Goal: Task Accomplishment & Management: Manage account settings

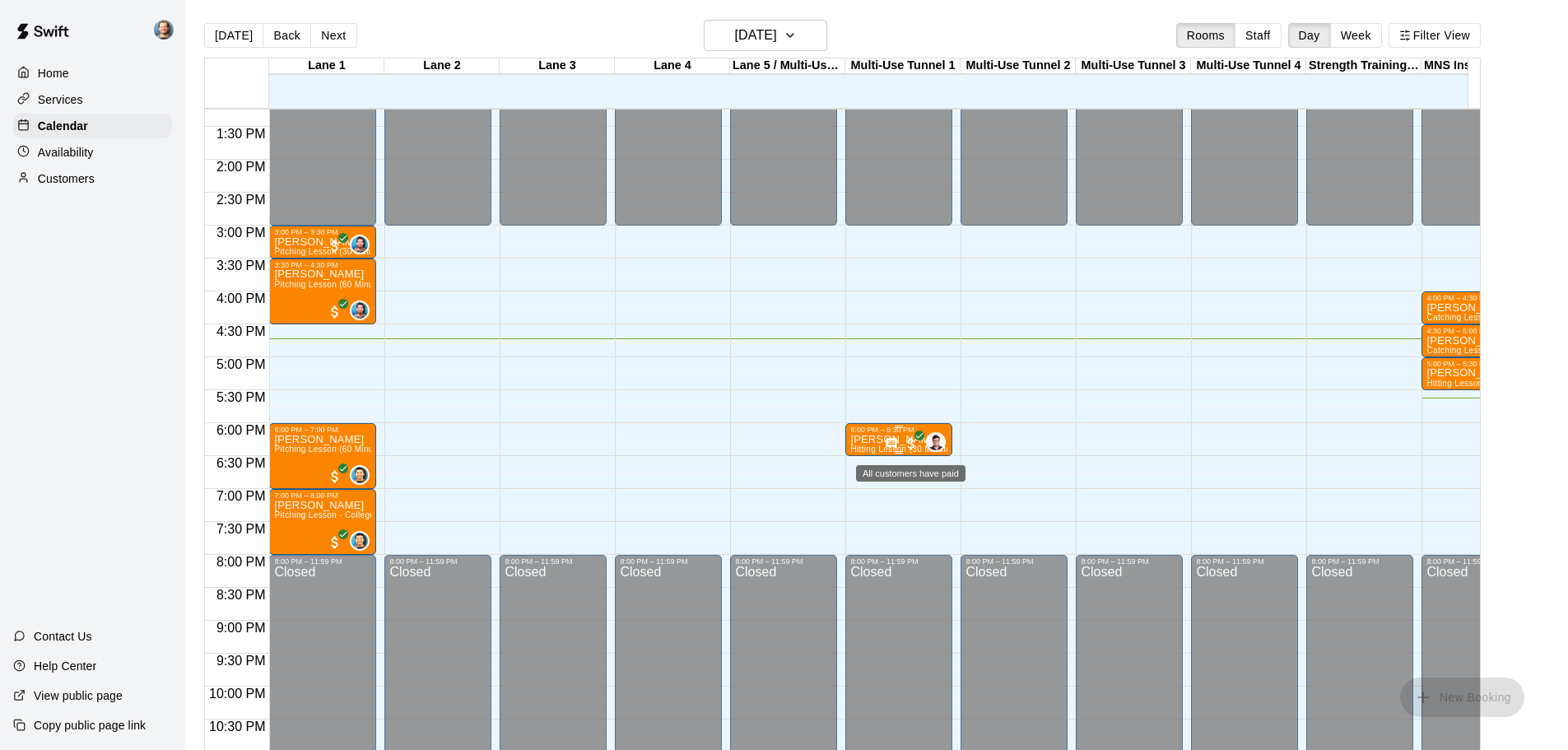
click at [904, 445] on span "All customers have paid" at bounding box center [911, 443] width 17 height 17
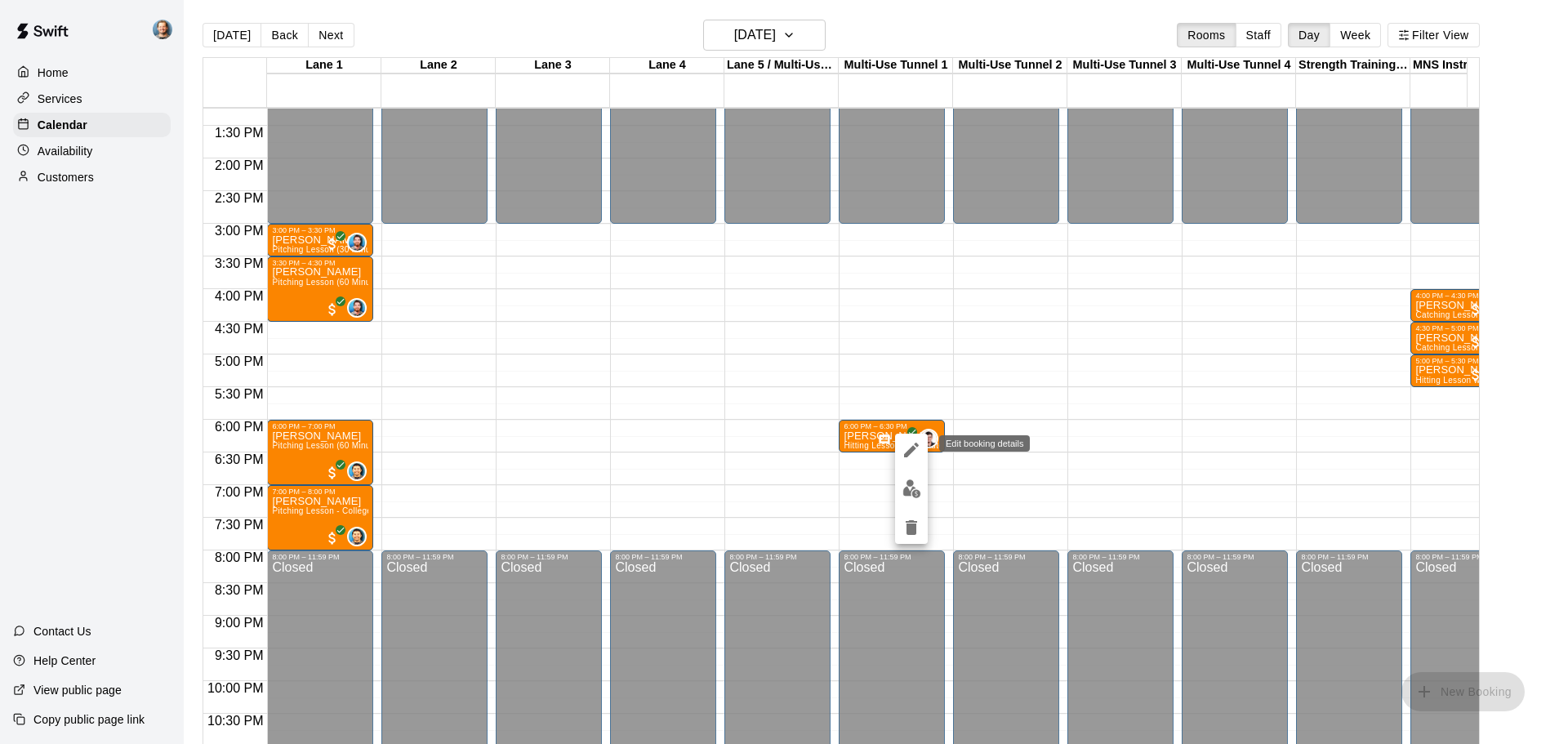
click at [909, 453] on icon "edit" at bounding box center [911, 450] width 15 height 15
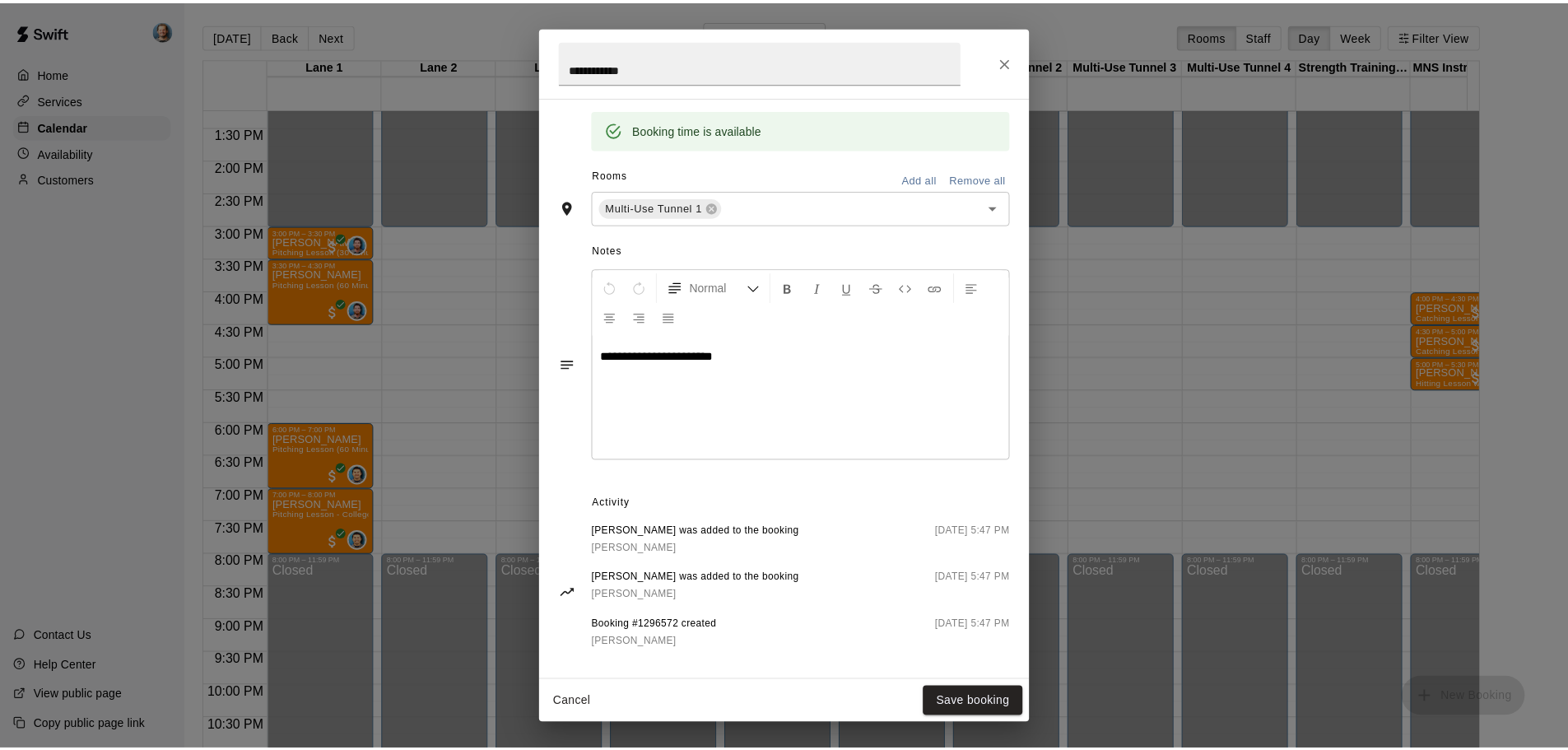
scroll to position [347, 0]
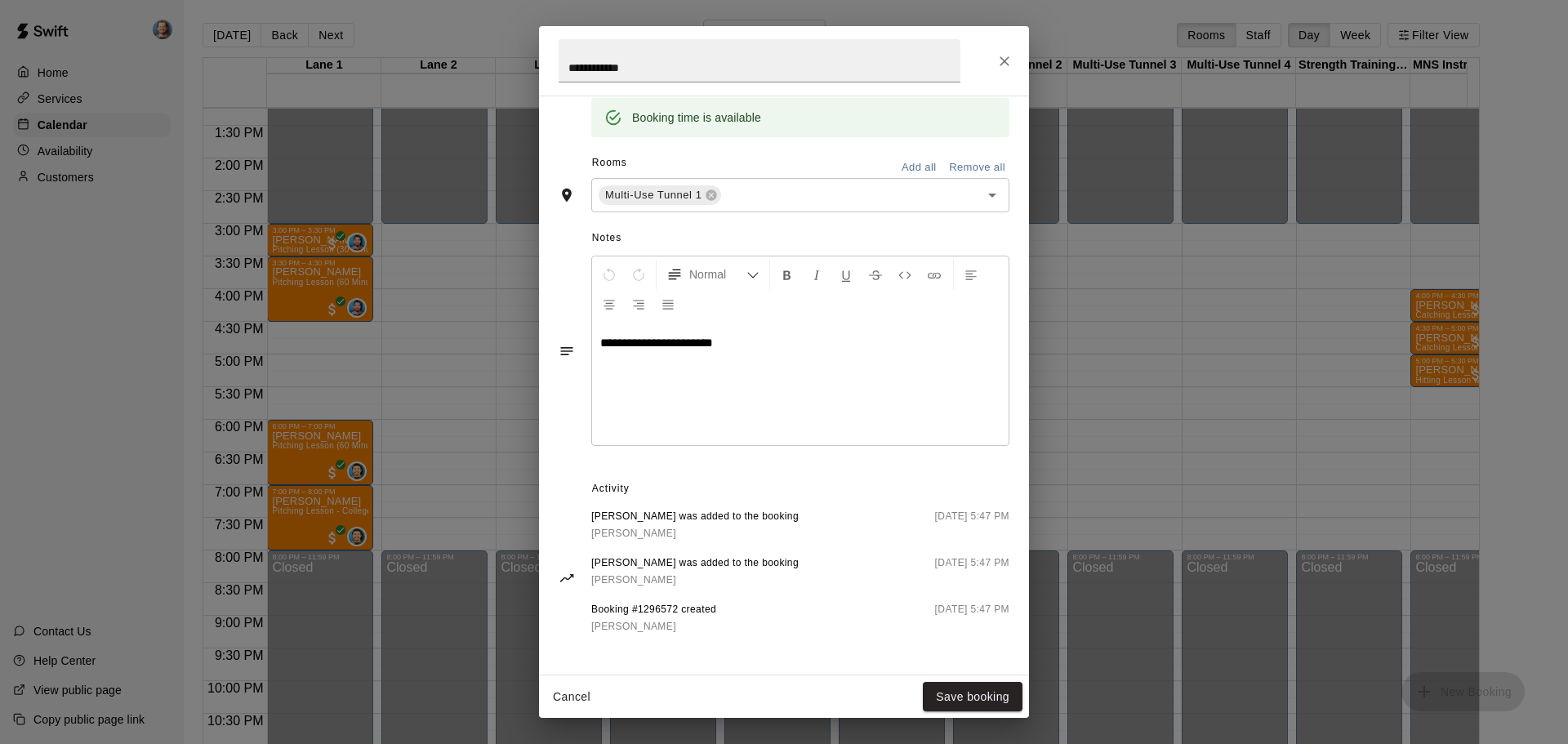
click at [1008, 67] on icon "Close" at bounding box center [1004, 61] width 17 height 17
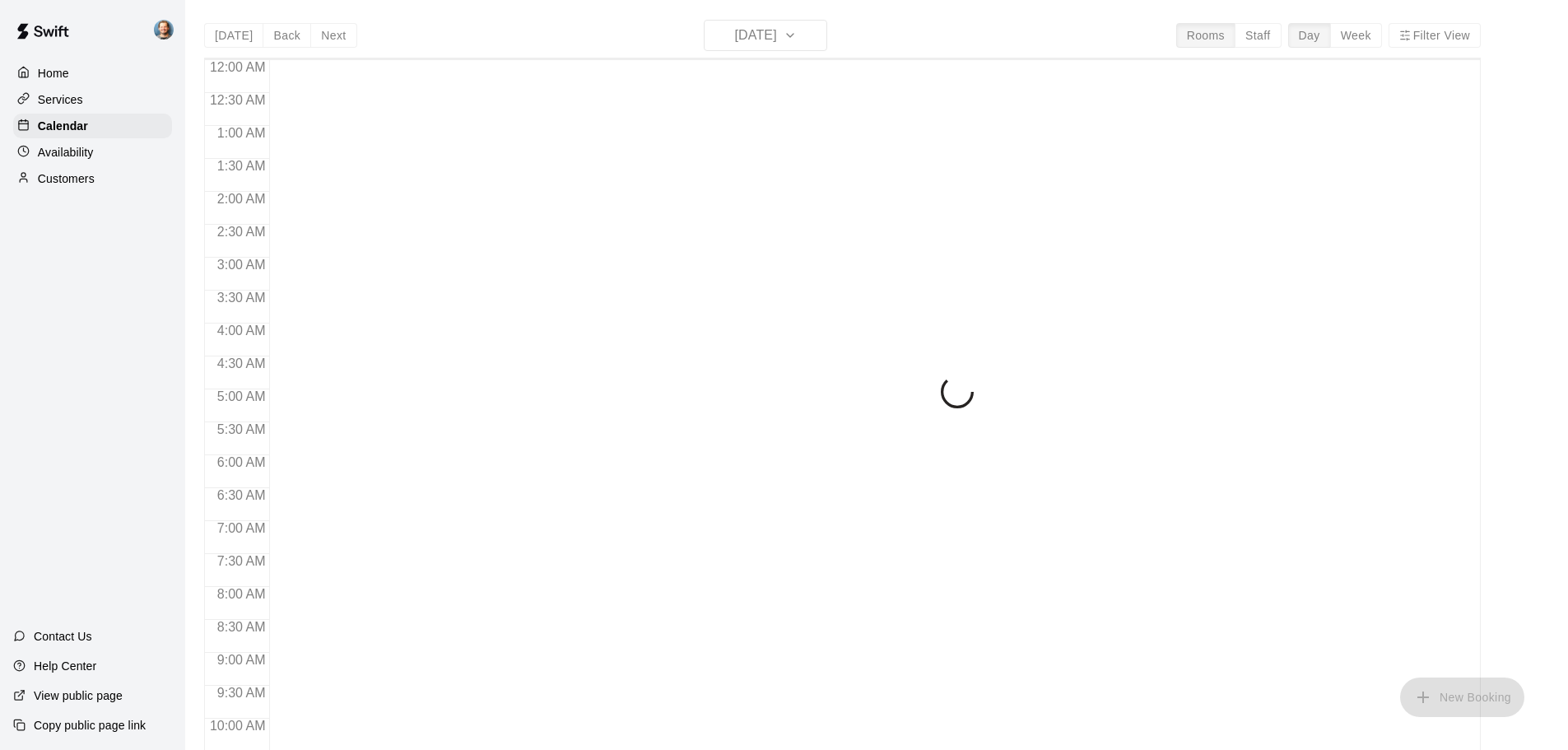
scroll to position [699, 0]
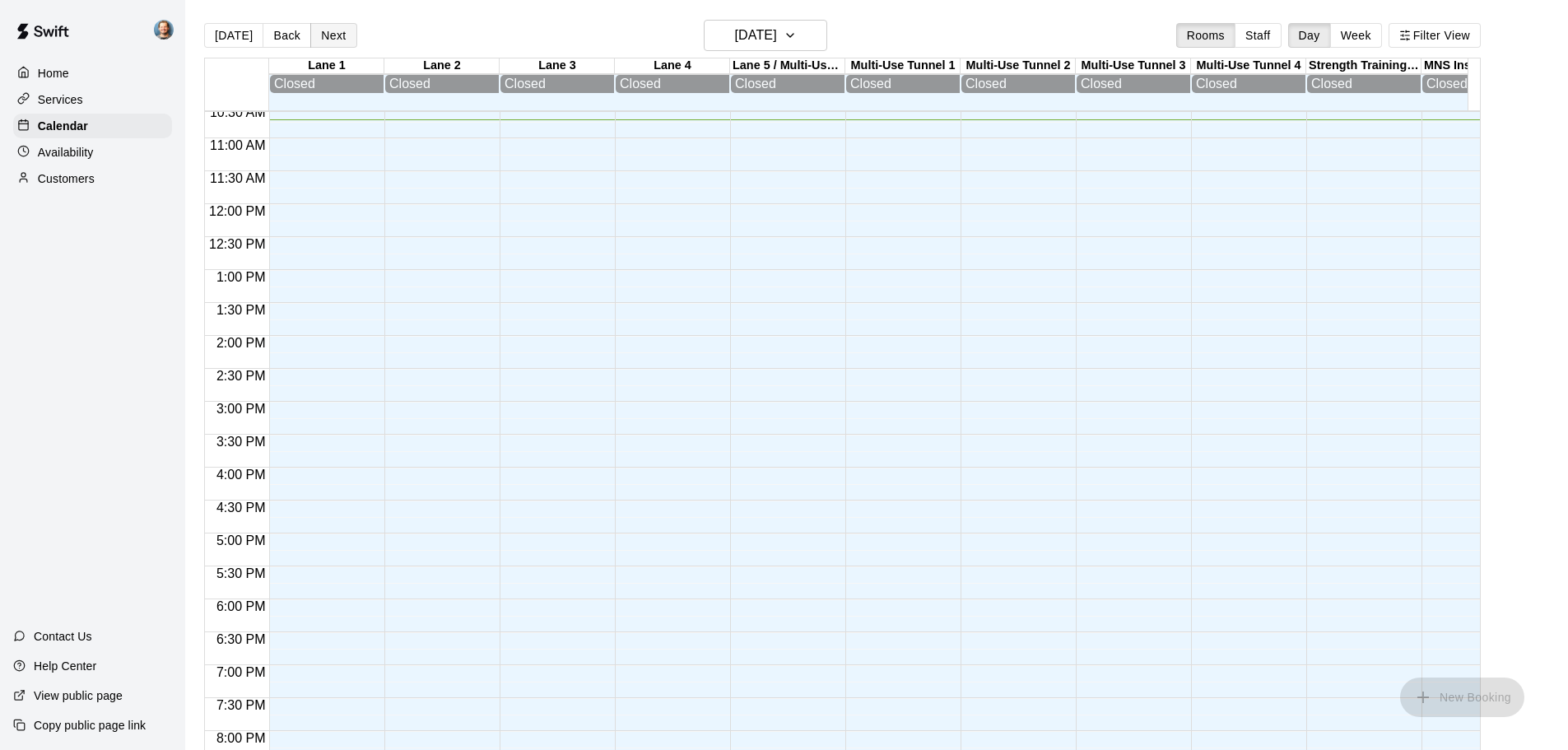
click at [343, 41] on button "Next" at bounding box center [333, 35] width 46 height 25
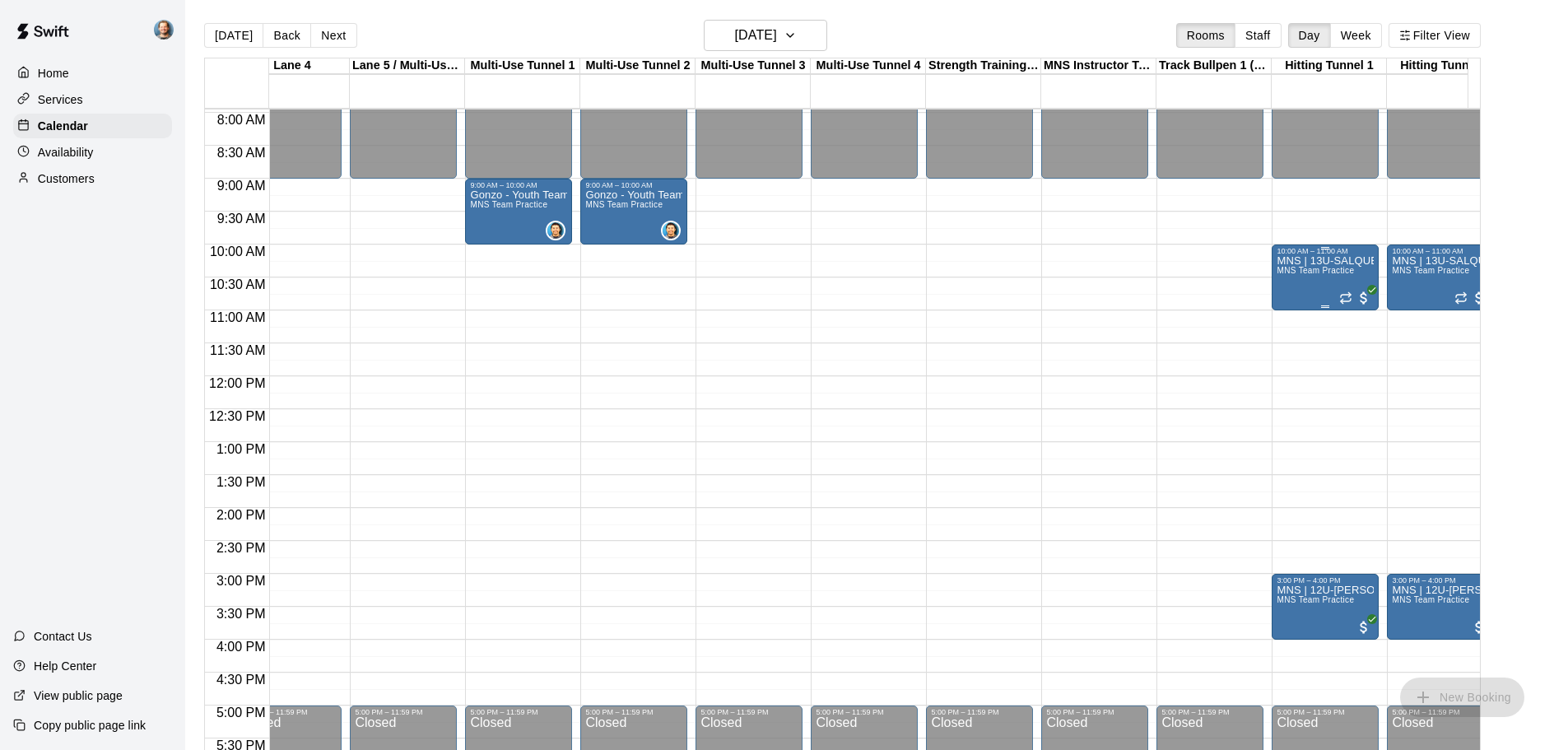
scroll to position [0, 244]
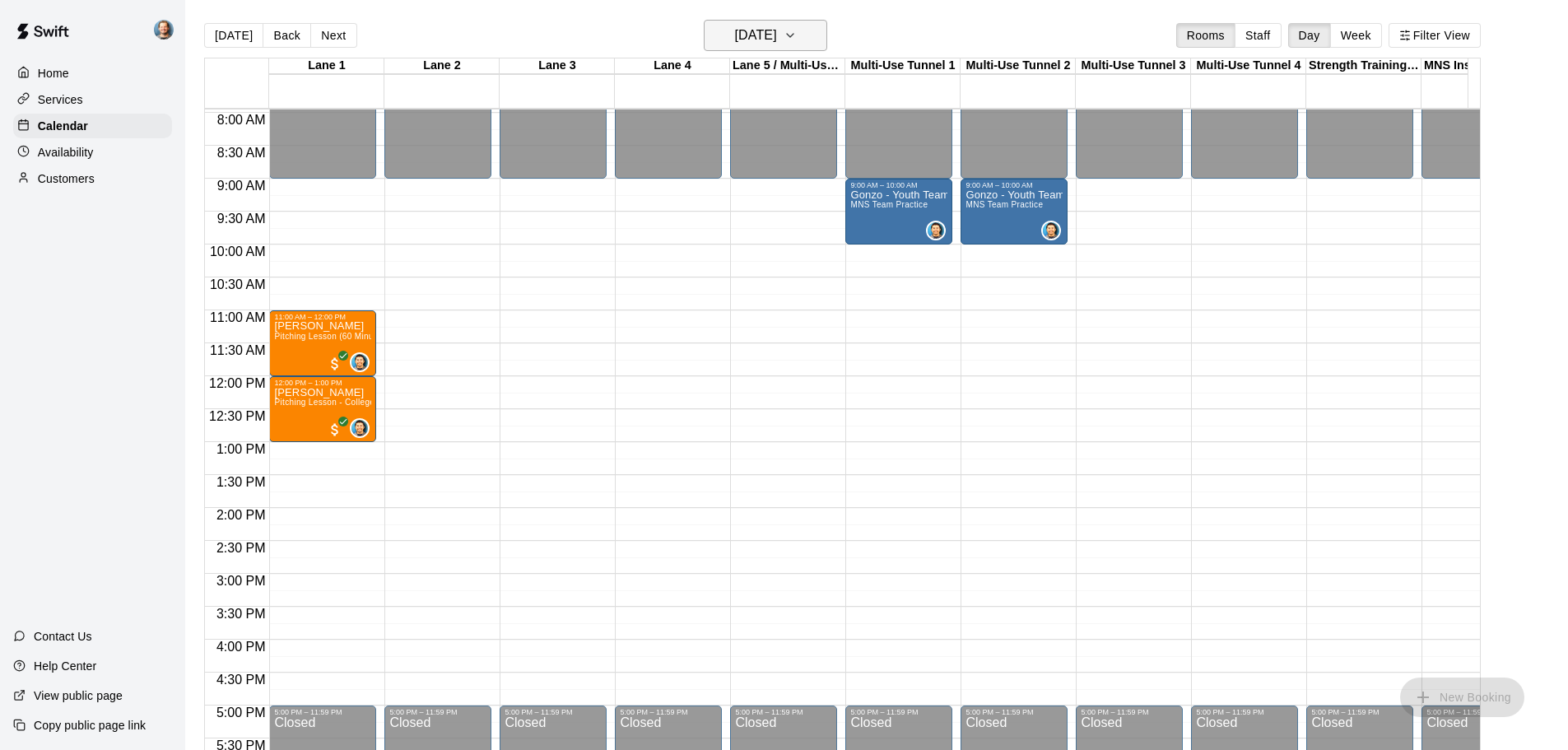
click at [772, 40] on h6 "Saturday Aug 16" at bounding box center [757, 35] width 42 height 23
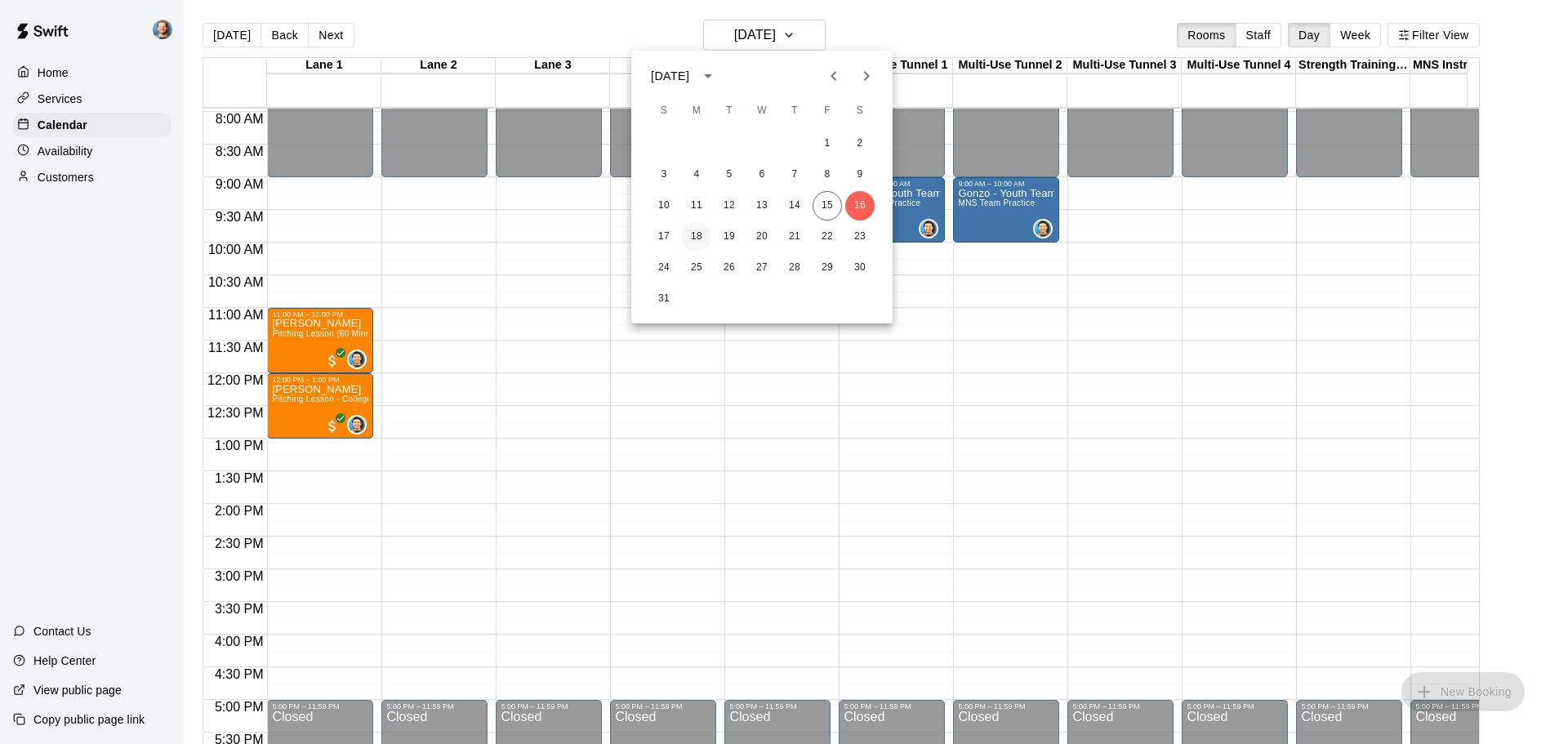
click at [692, 244] on button "18" at bounding box center [696, 237] width 30 height 30
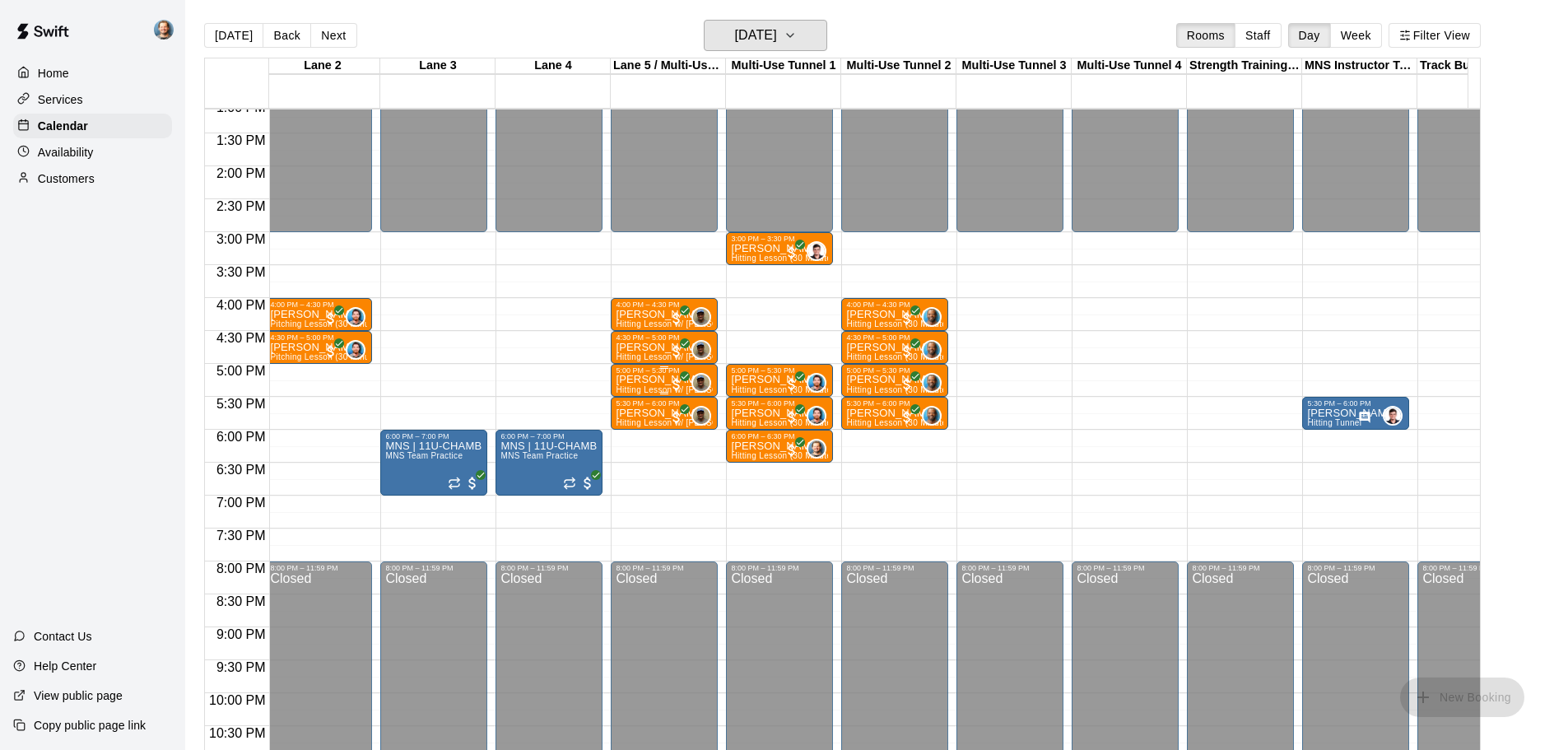
scroll to position [0, 0]
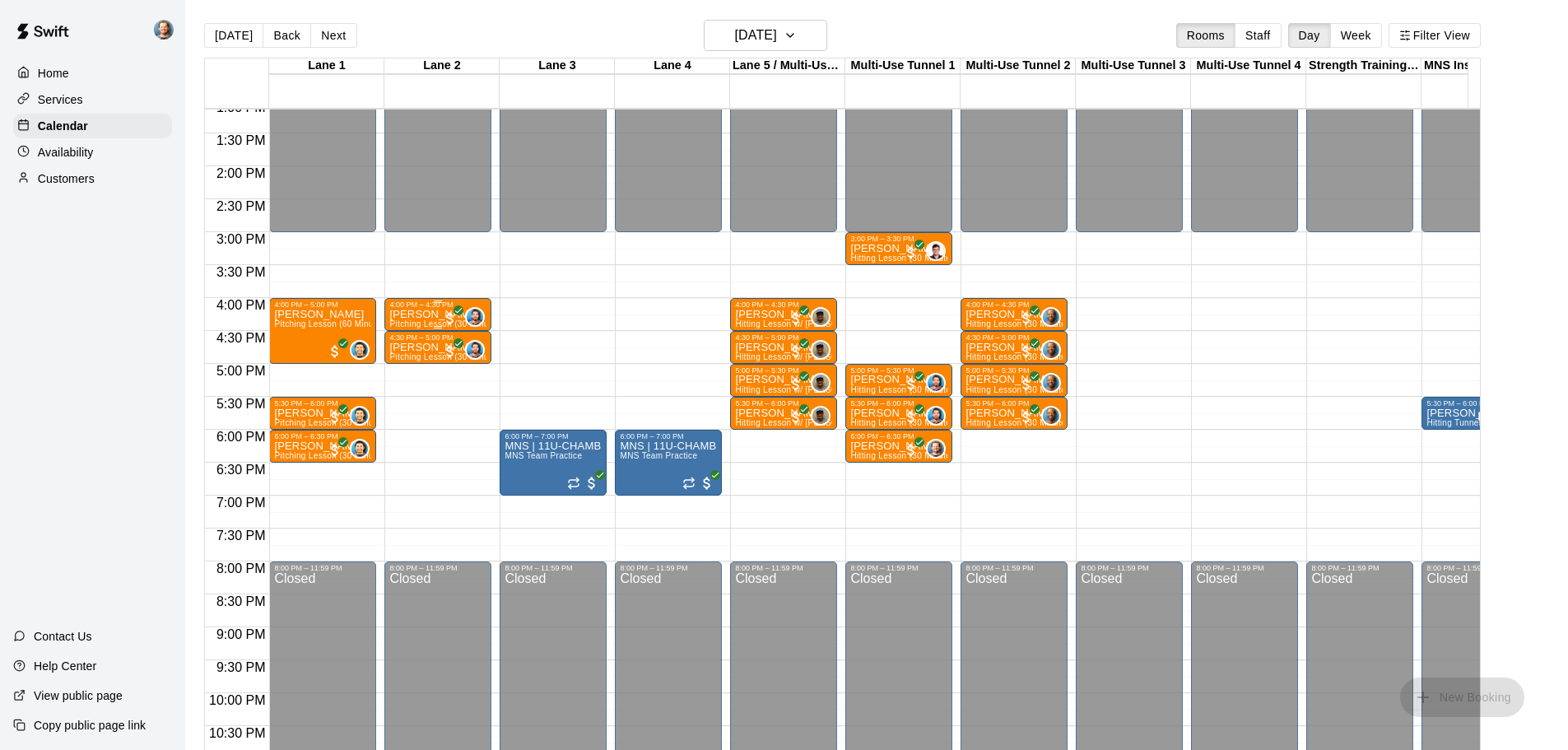
click at [432, 314] on p "Deuce Chanos" at bounding box center [438, 314] width 97 height 0
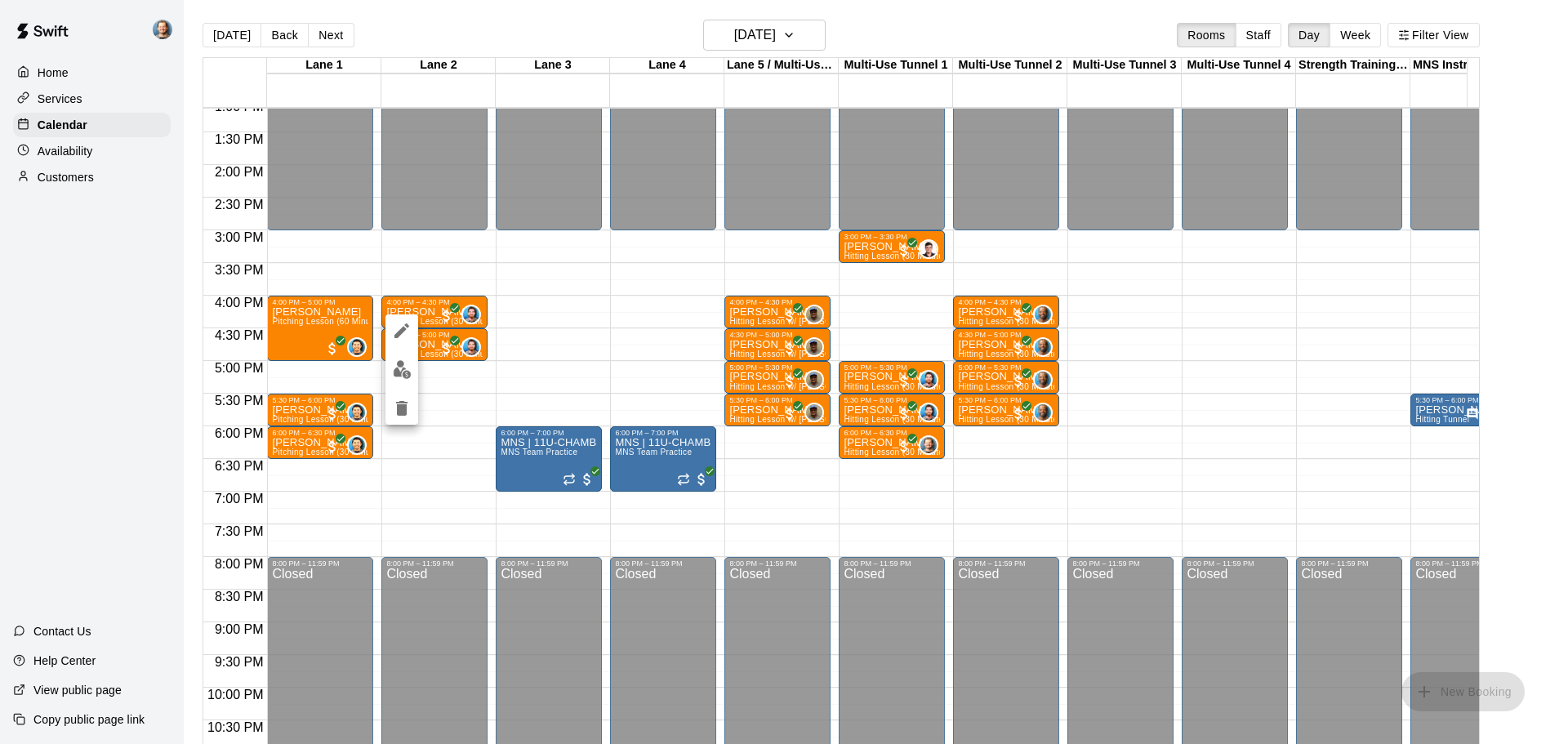
click at [1097, 447] on div at bounding box center [784, 372] width 1568 height 744
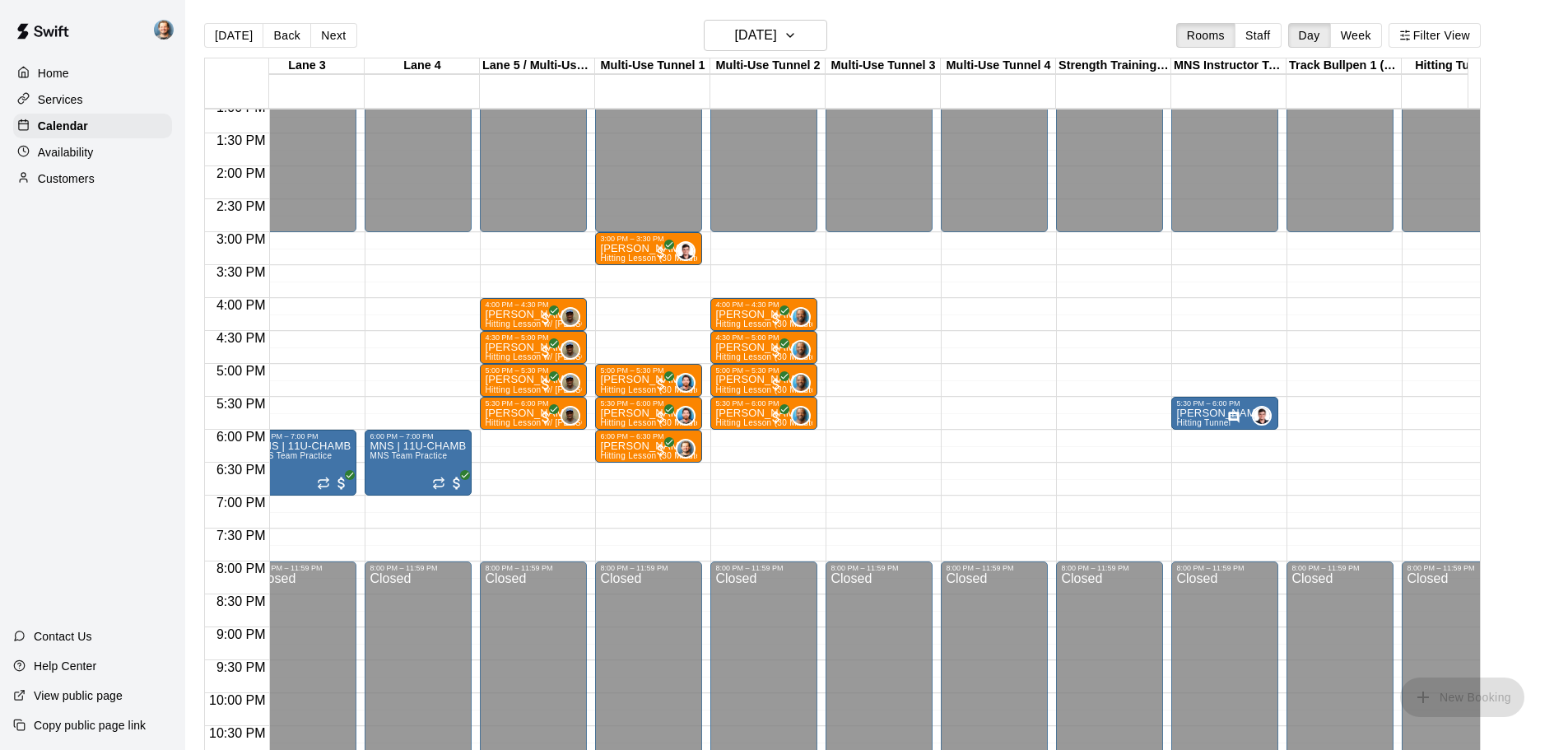
scroll to position [0, 265]
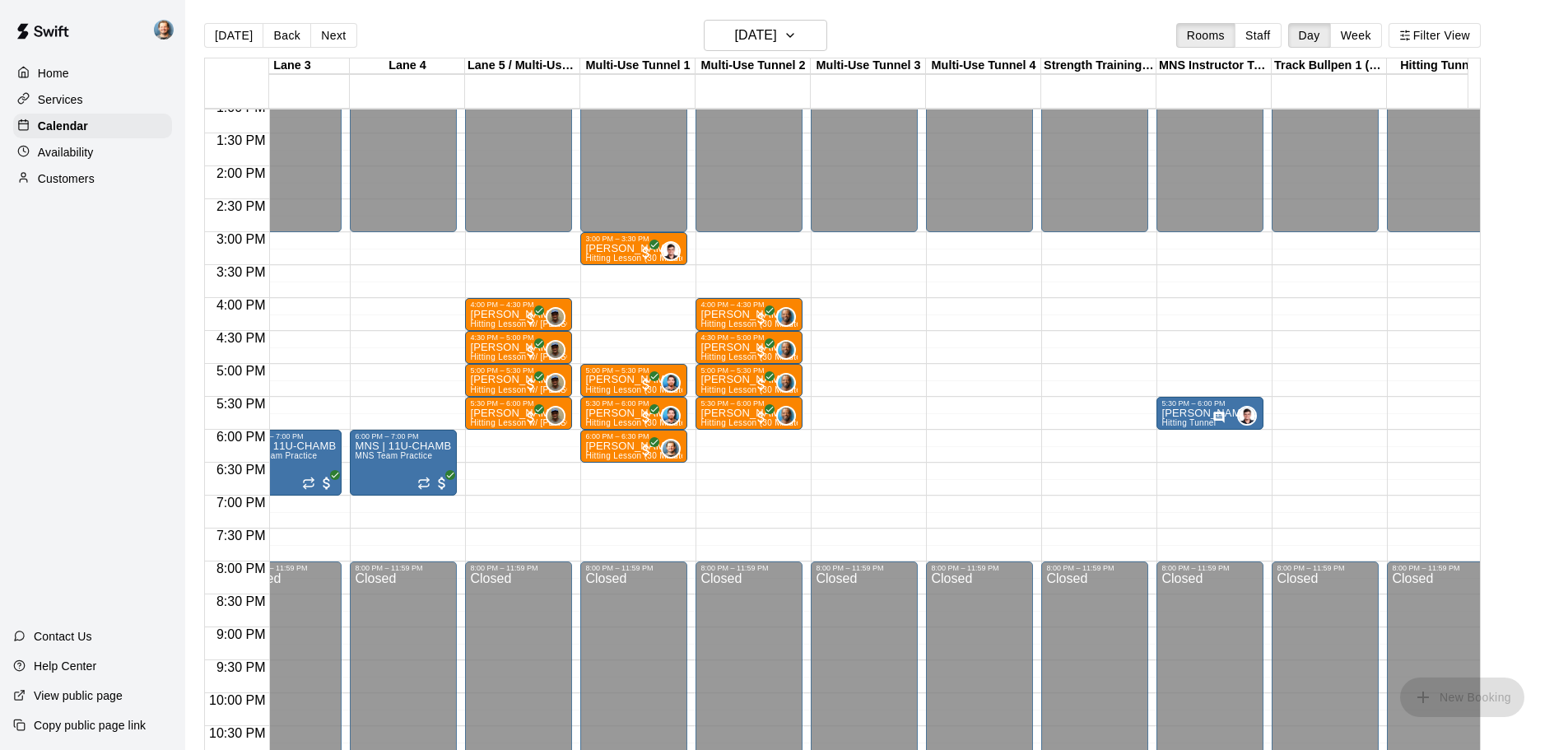
click at [108, 154] on div "Availability" at bounding box center [93, 152] width 159 height 25
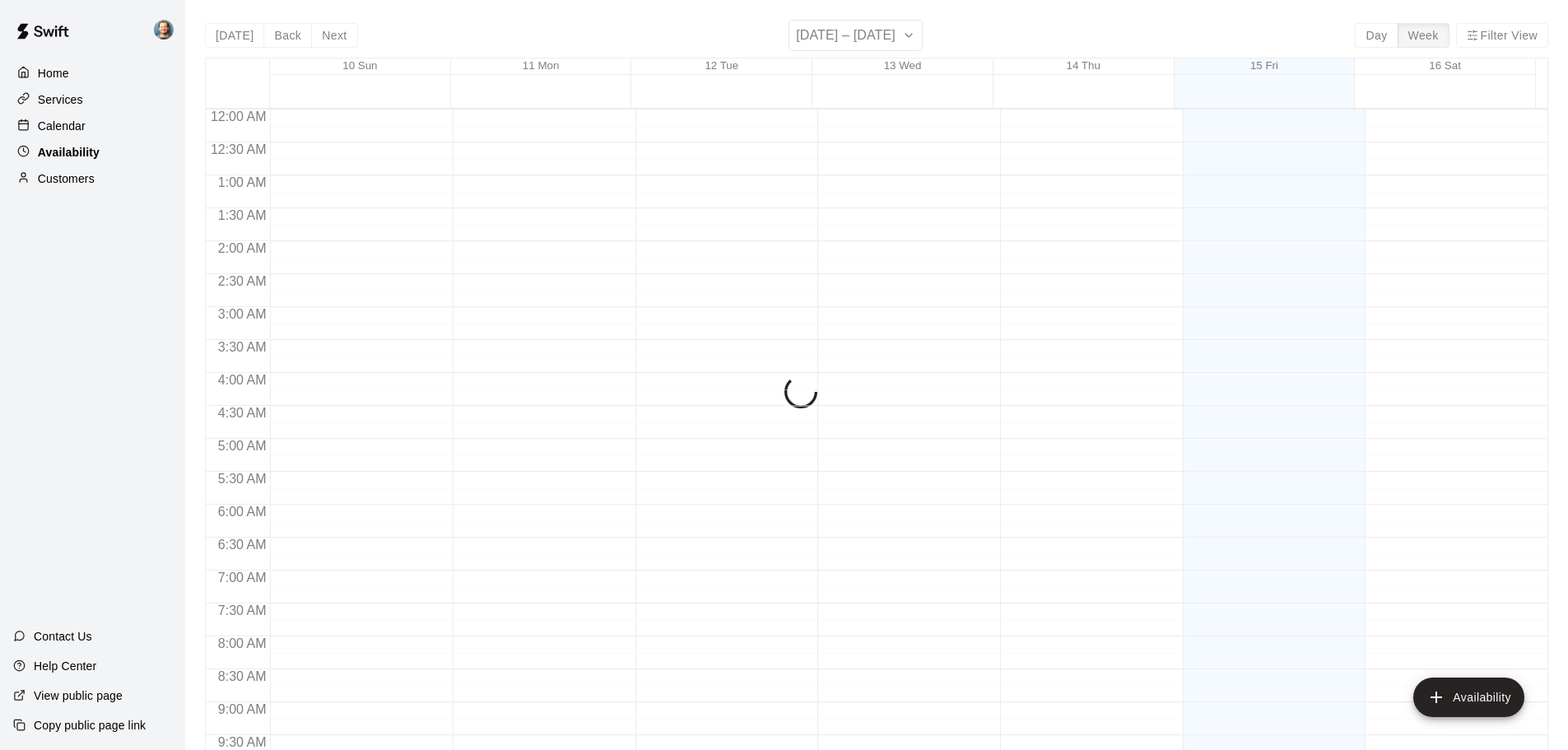
scroll to position [720, 0]
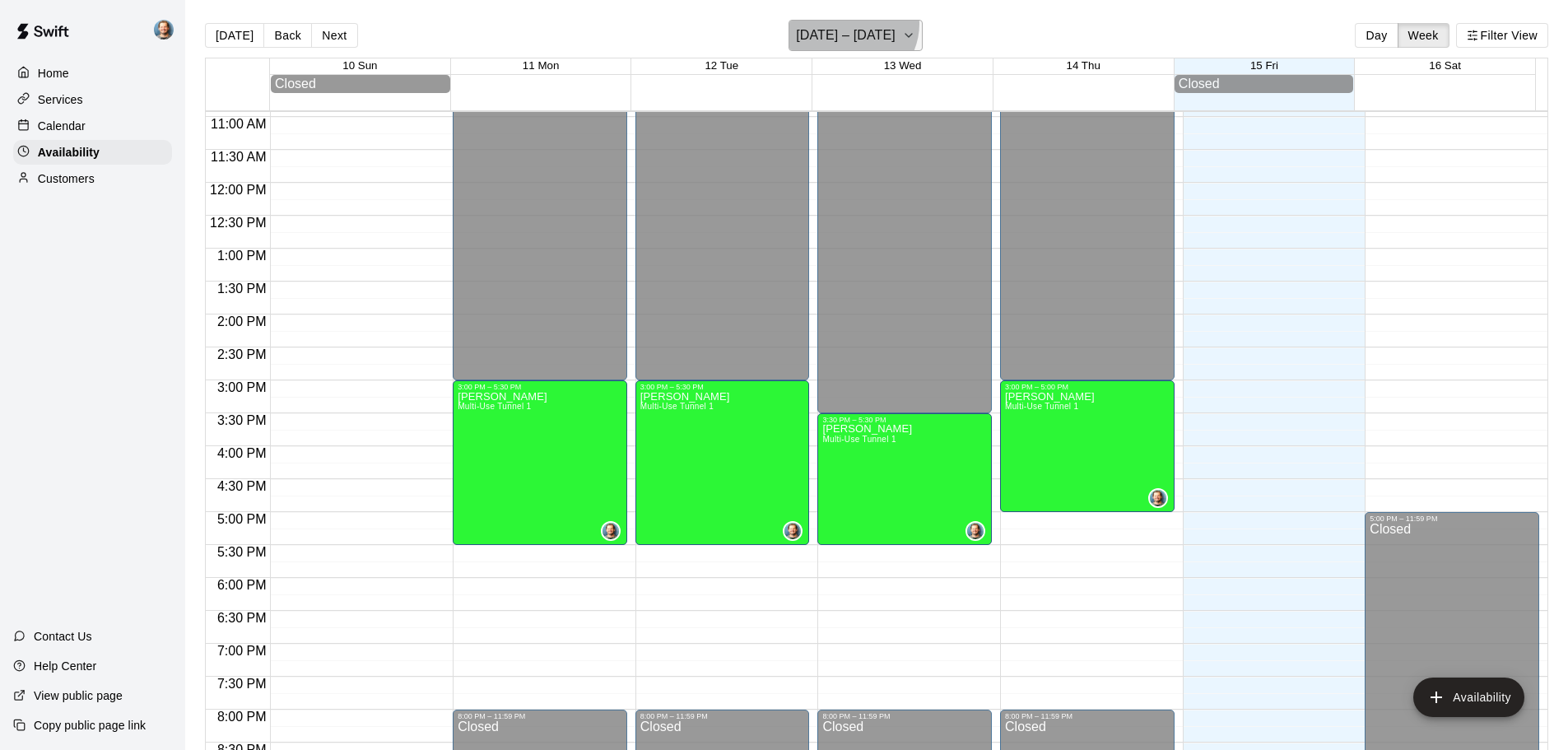
click at [852, 24] on h6 "August 10 – 16" at bounding box center [846, 35] width 100 height 23
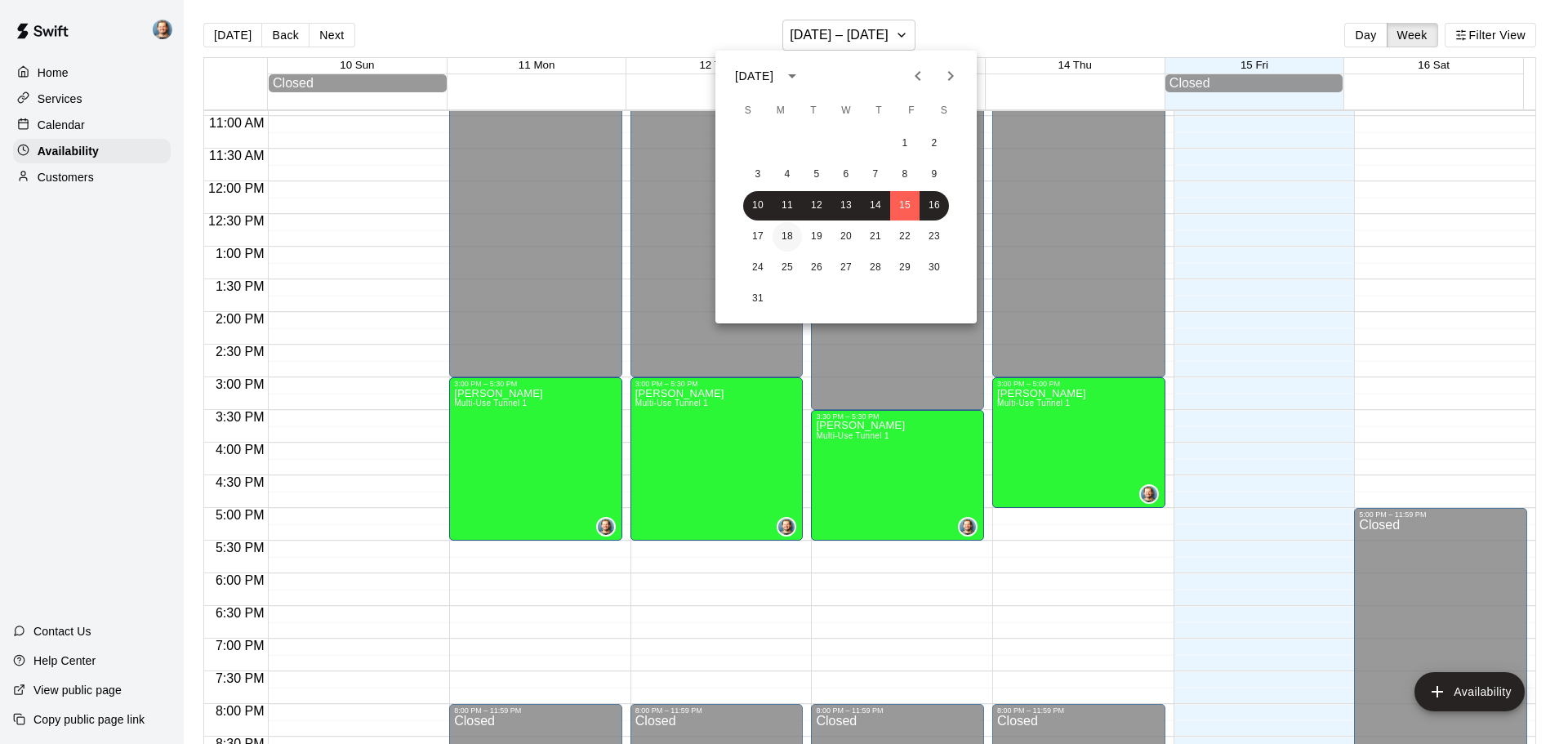
click at [787, 237] on button "18" at bounding box center [788, 237] width 30 height 30
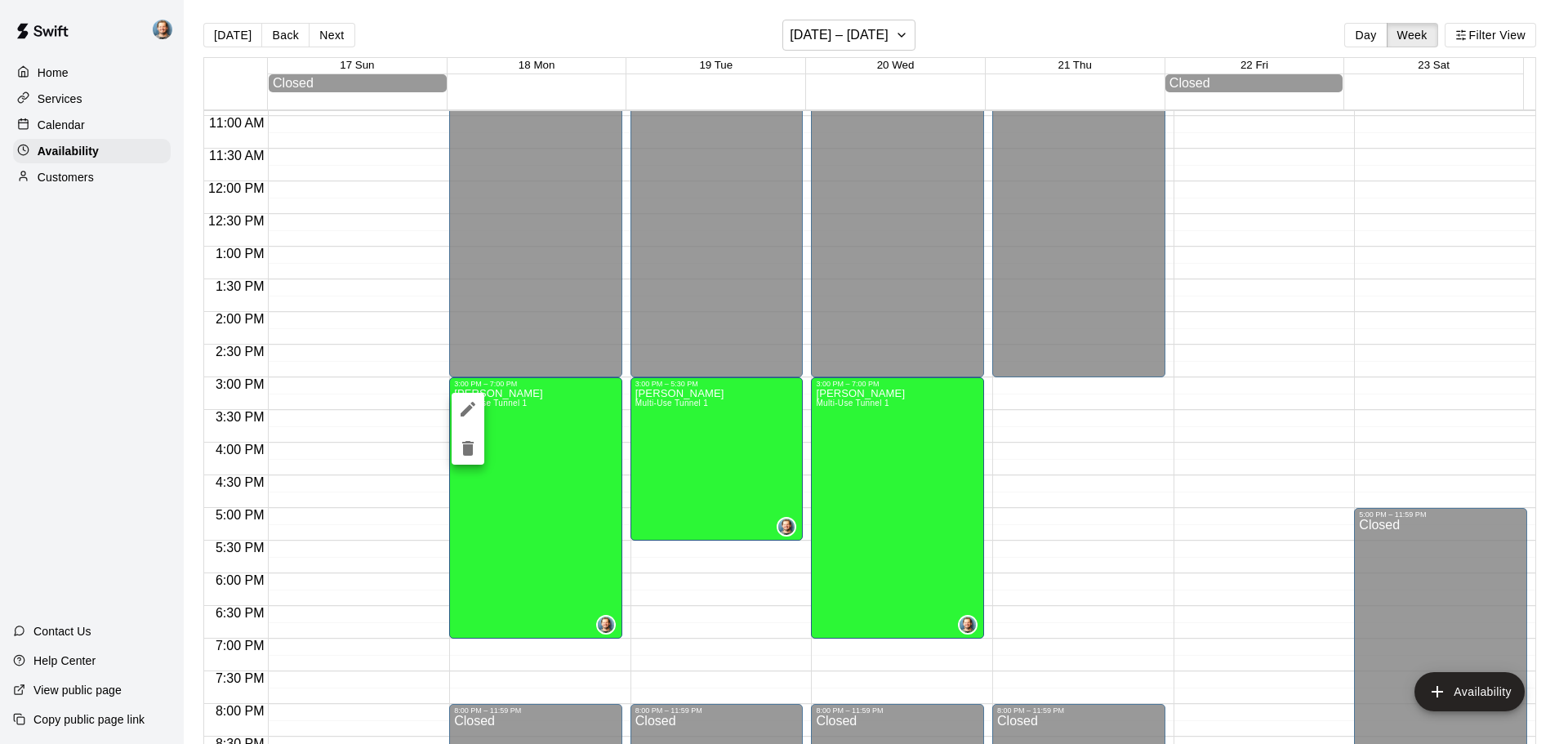
click at [468, 410] on icon "edit" at bounding box center [468, 409] width 15 height 15
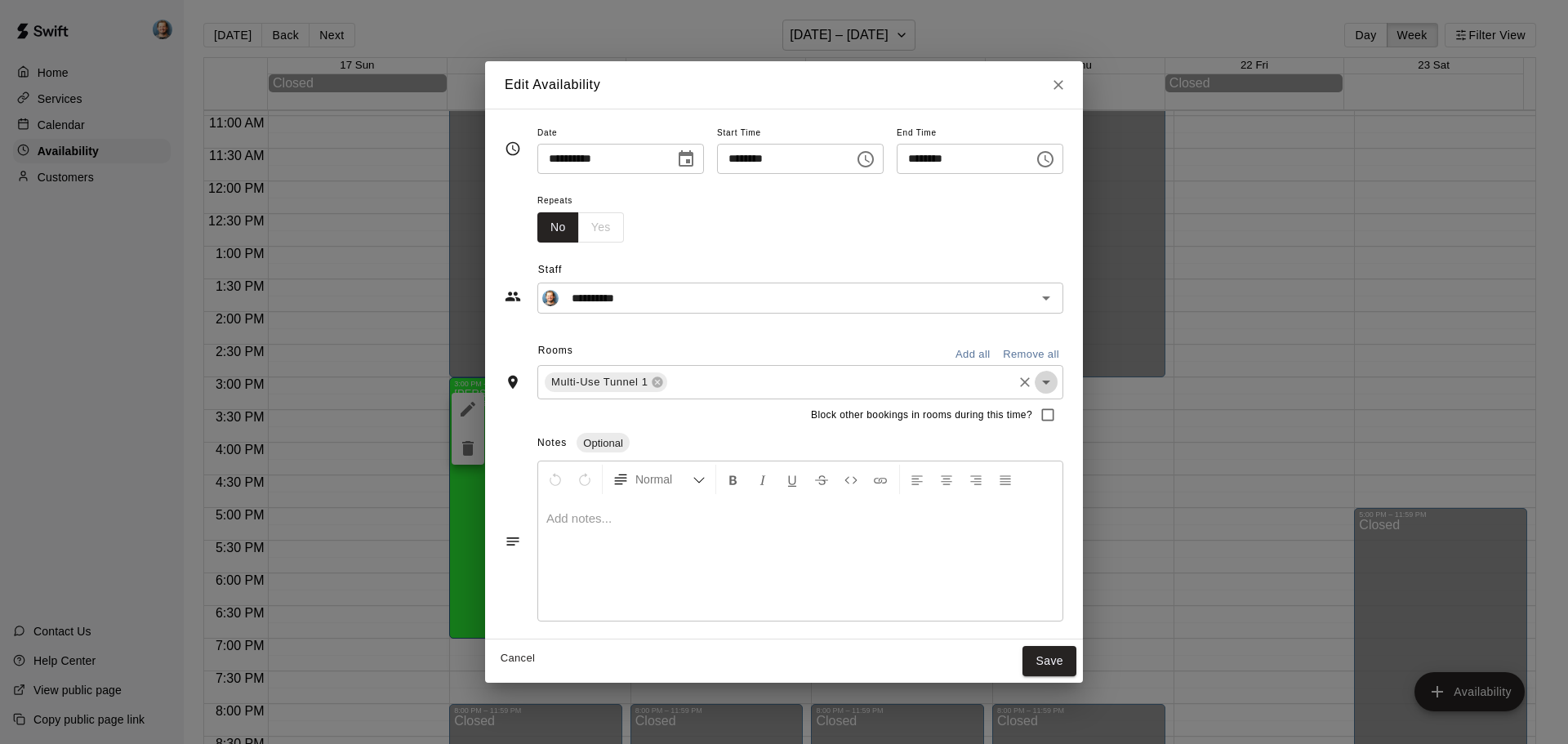
click at [1056, 386] on icon "Open" at bounding box center [1046, 382] width 19 height 19
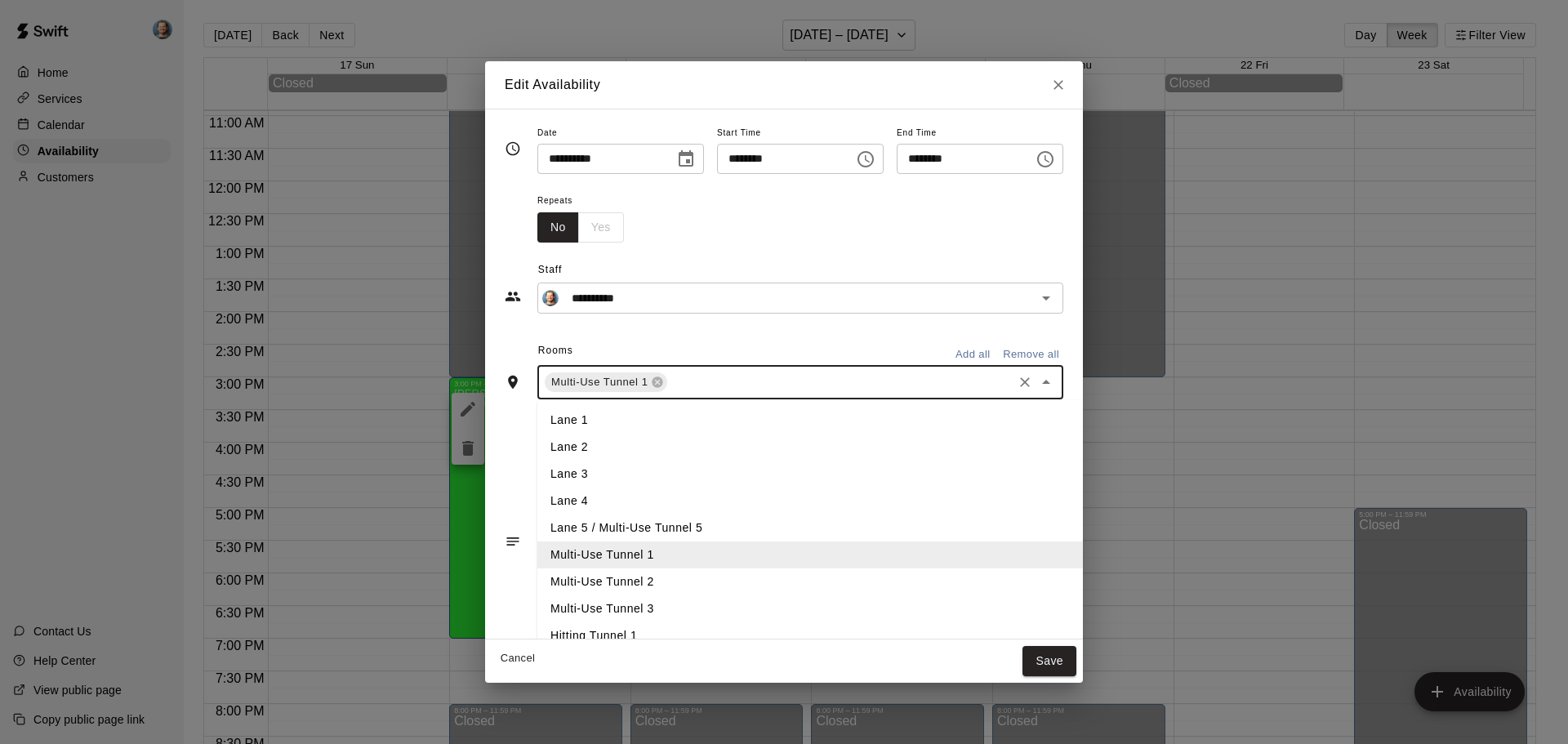
click at [584, 575] on li "Multi-Use Tunnel 2" at bounding box center [837, 582] width 599 height 27
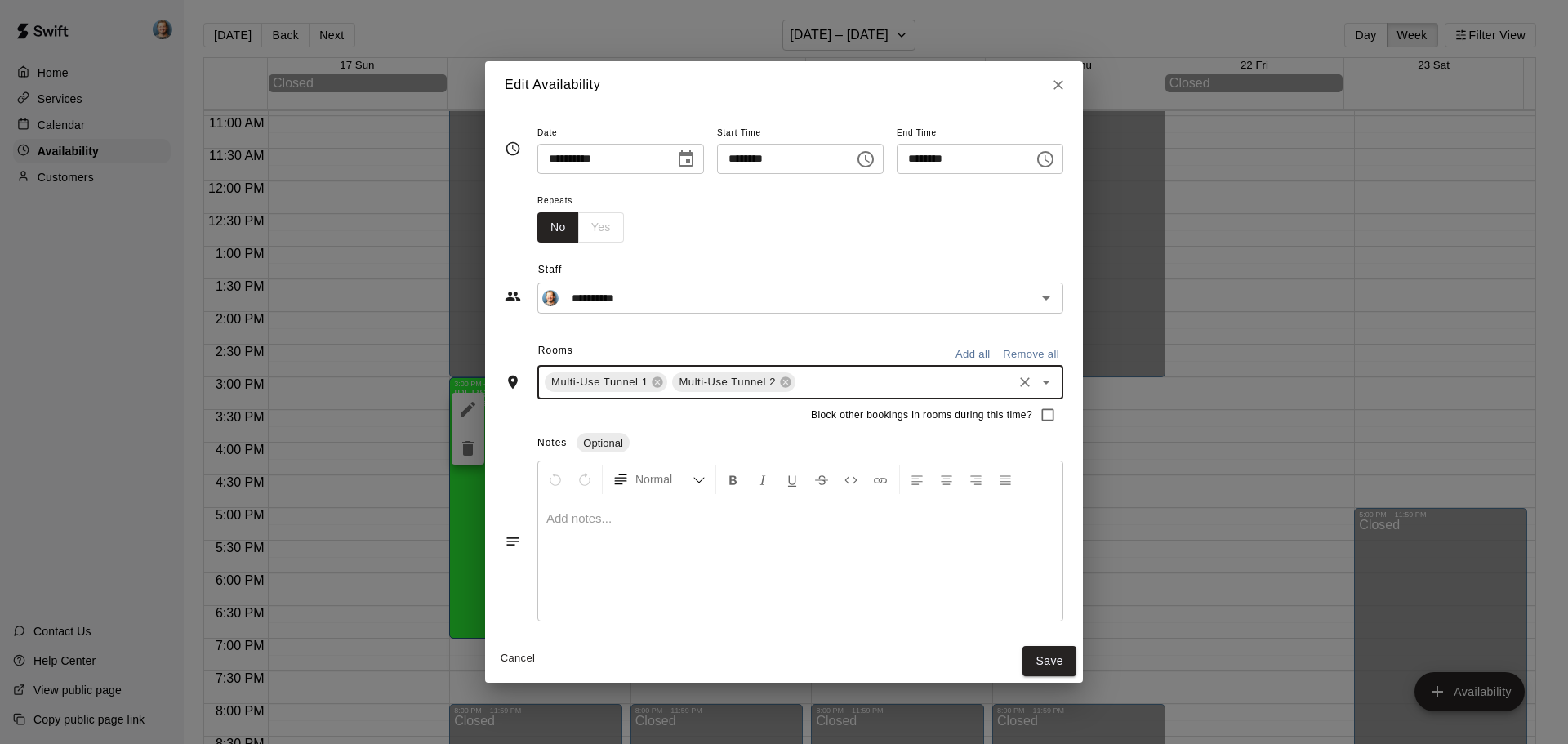
click at [1056, 380] on icon "Open" at bounding box center [1046, 382] width 19 height 19
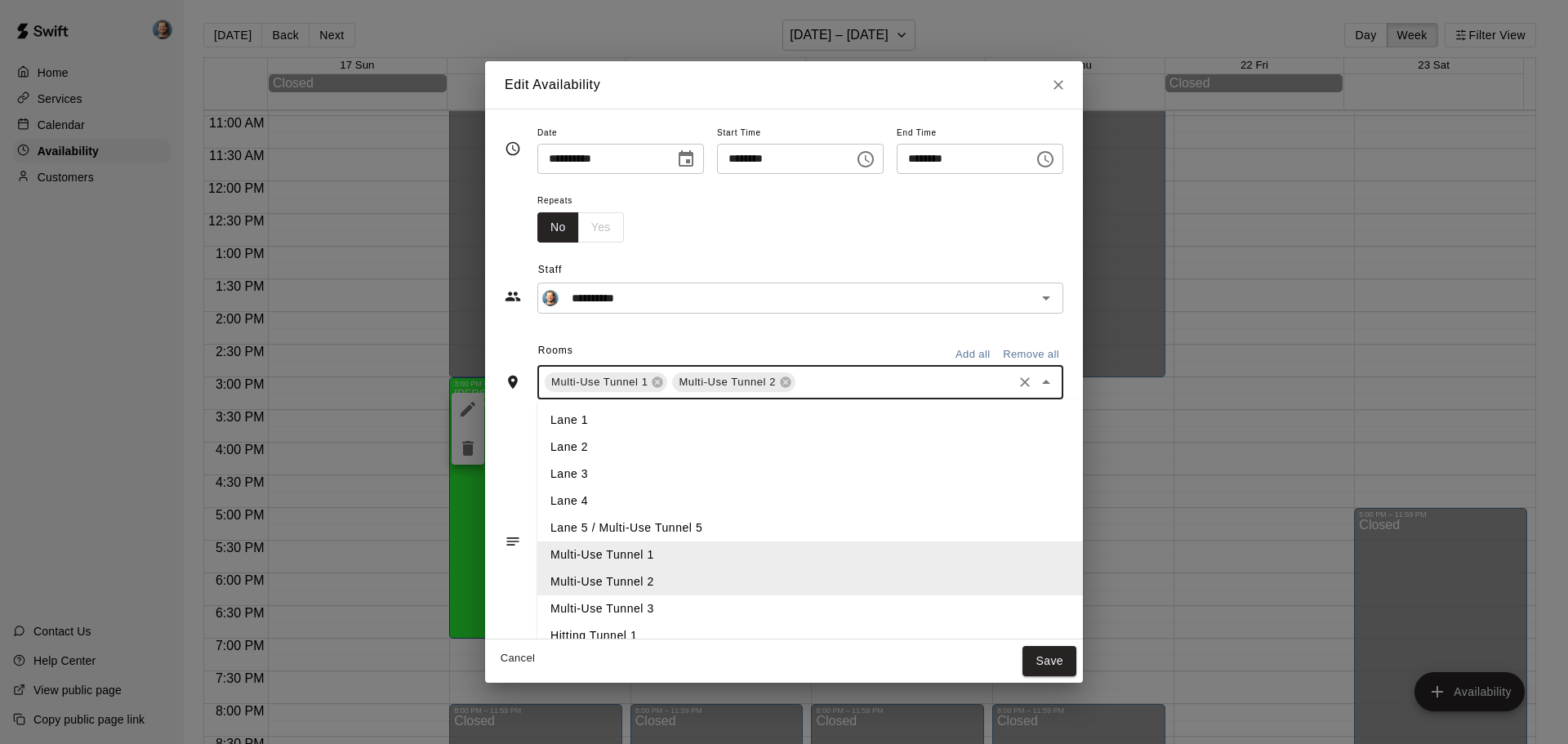
click at [650, 600] on li "Multi-Use Tunnel 3" at bounding box center [837, 609] width 599 height 27
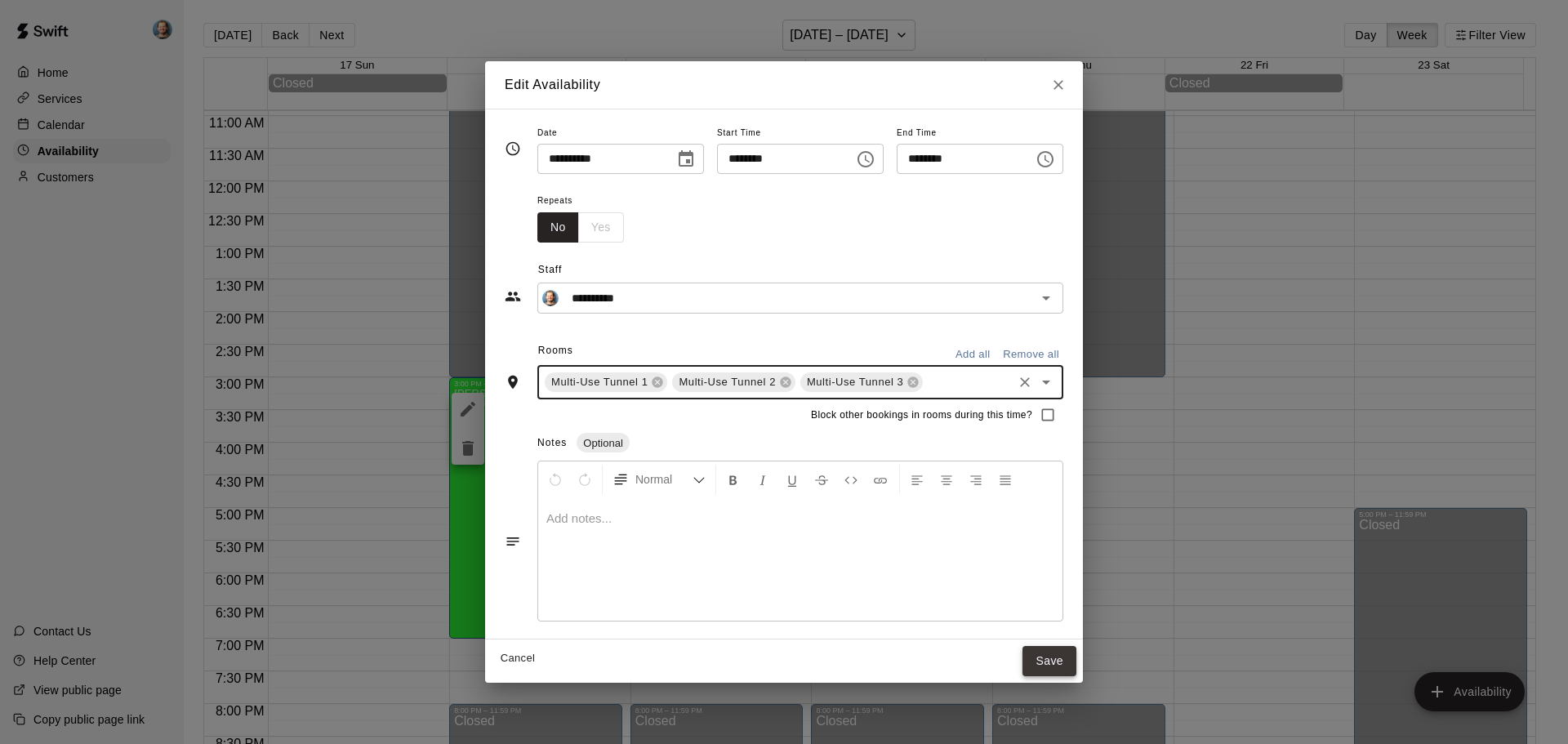
click at [1077, 657] on button "Save" at bounding box center [1049, 661] width 54 height 30
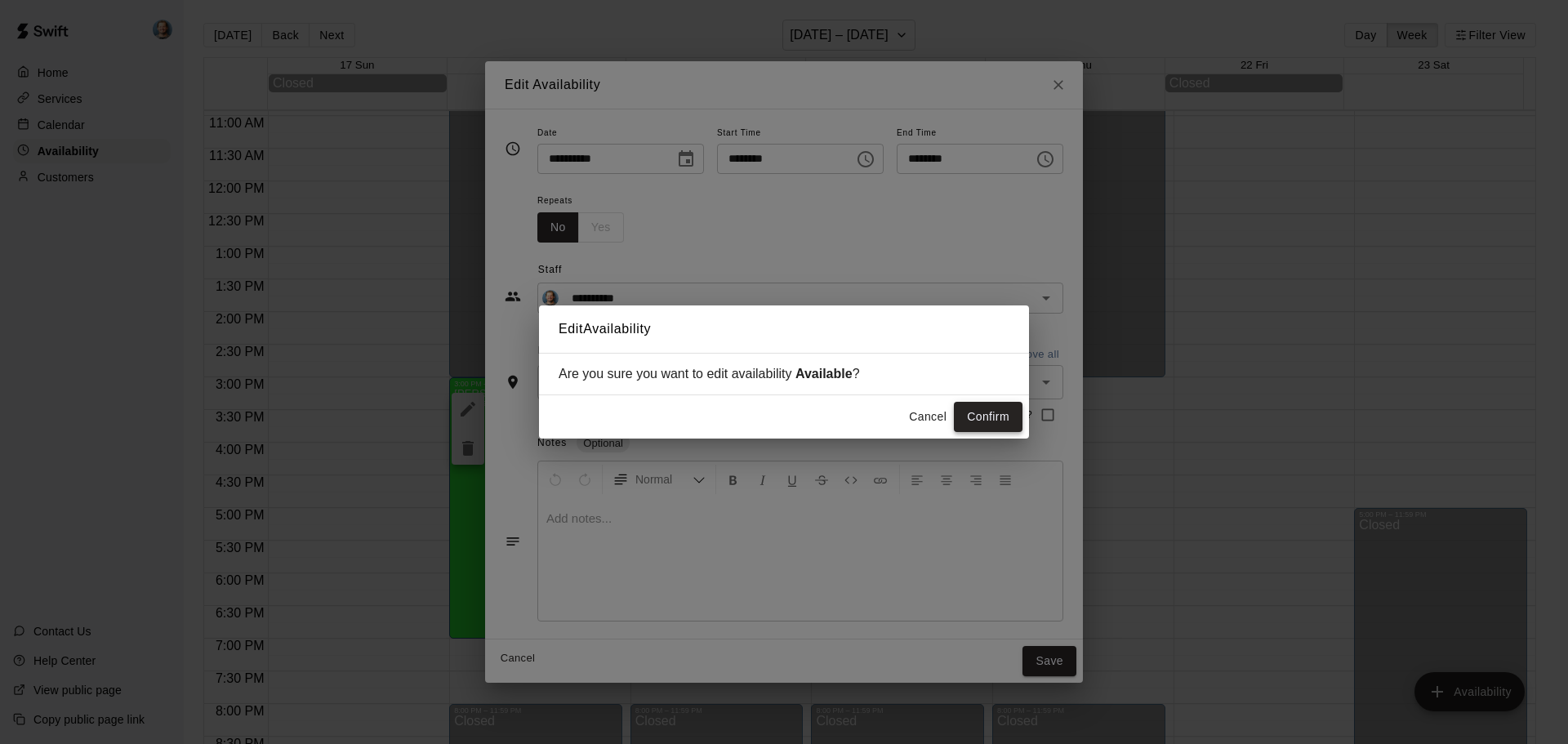
click at [1004, 417] on button "Confirm" at bounding box center [988, 417] width 68 height 30
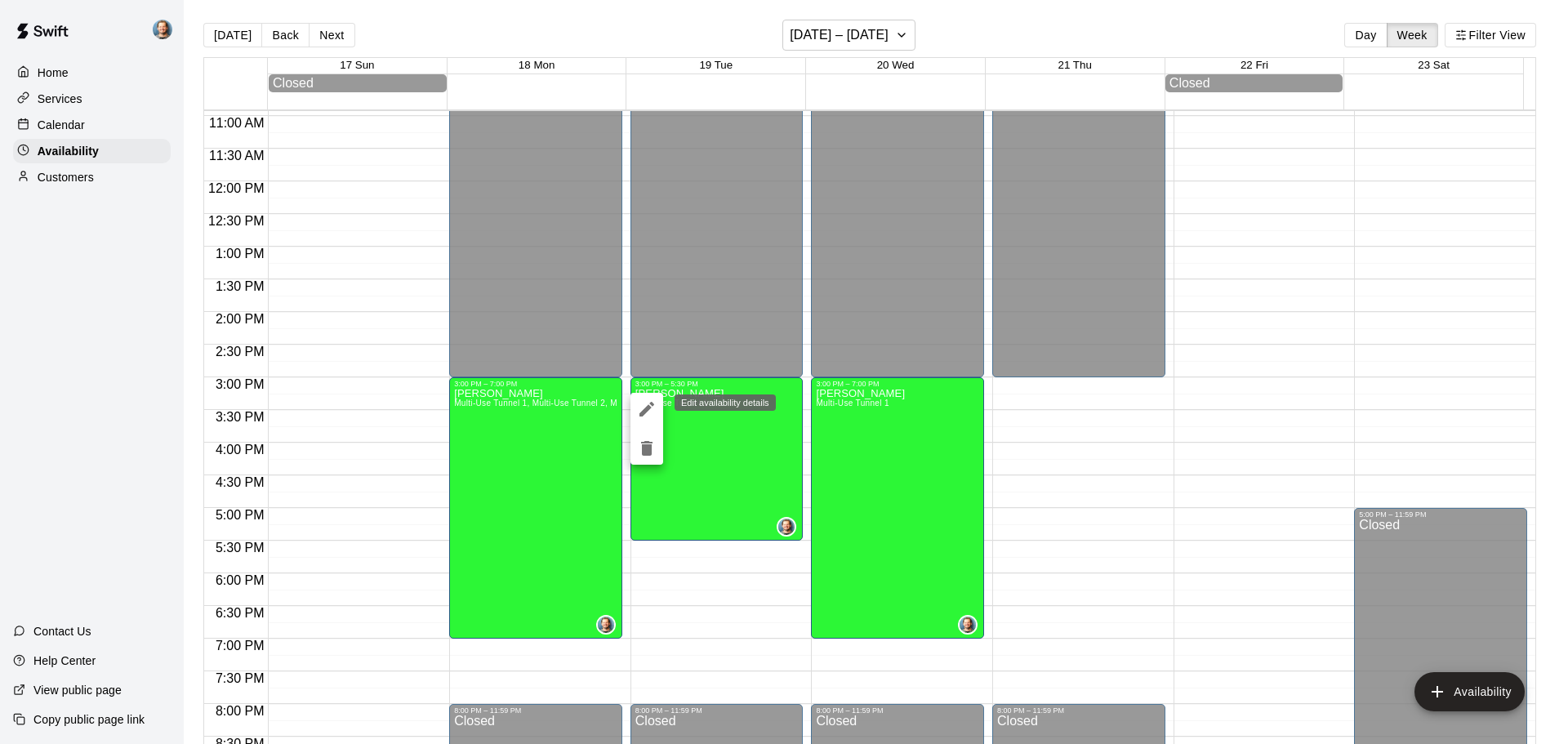
click at [653, 413] on icon "edit" at bounding box center [646, 409] width 19 height 19
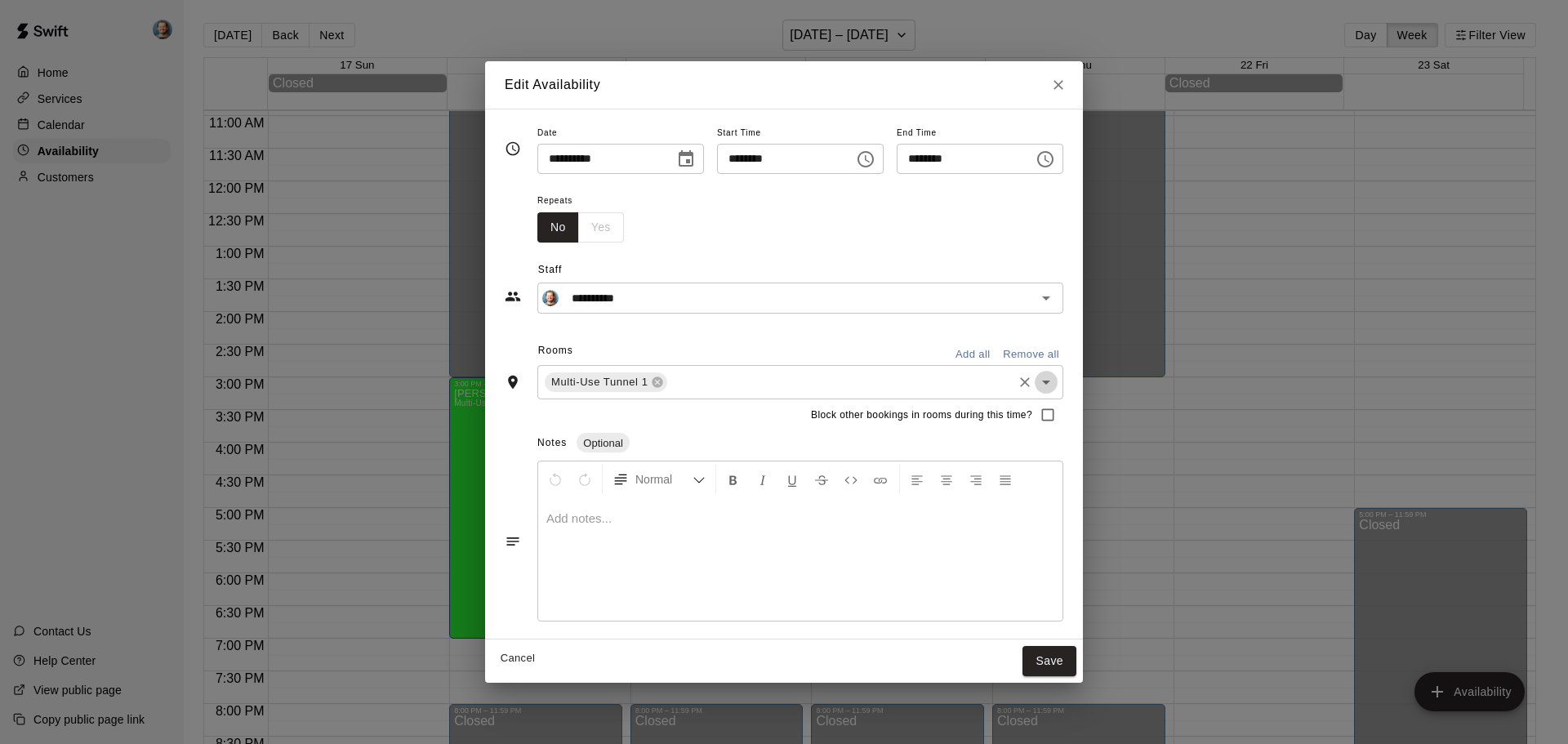
click at [1056, 386] on icon "Open" at bounding box center [1046, 382] width 19 height 19
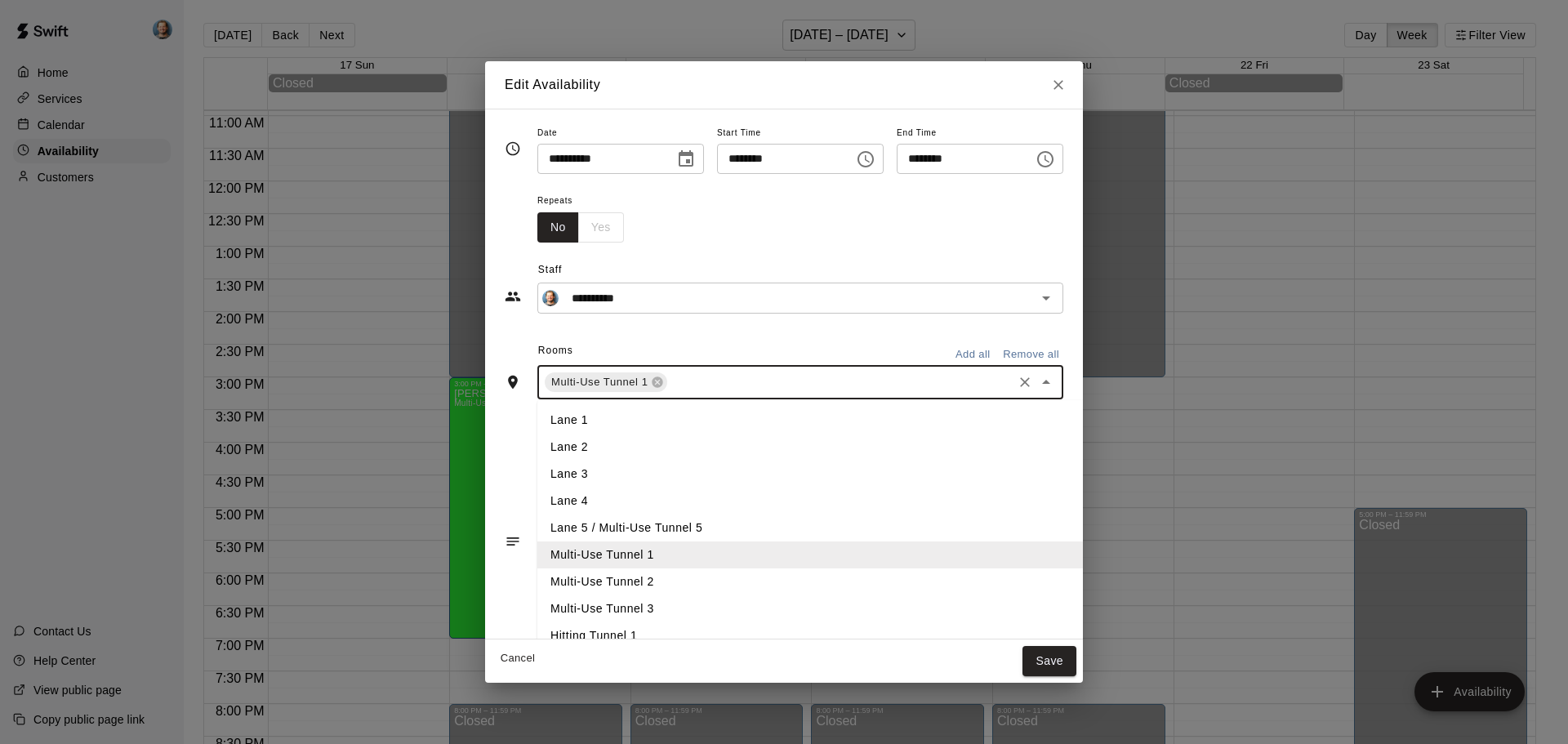
click at [638, 577] on li "Multi-Use Tunnel 2" at bounding box center [837, 582] width 599 height 27
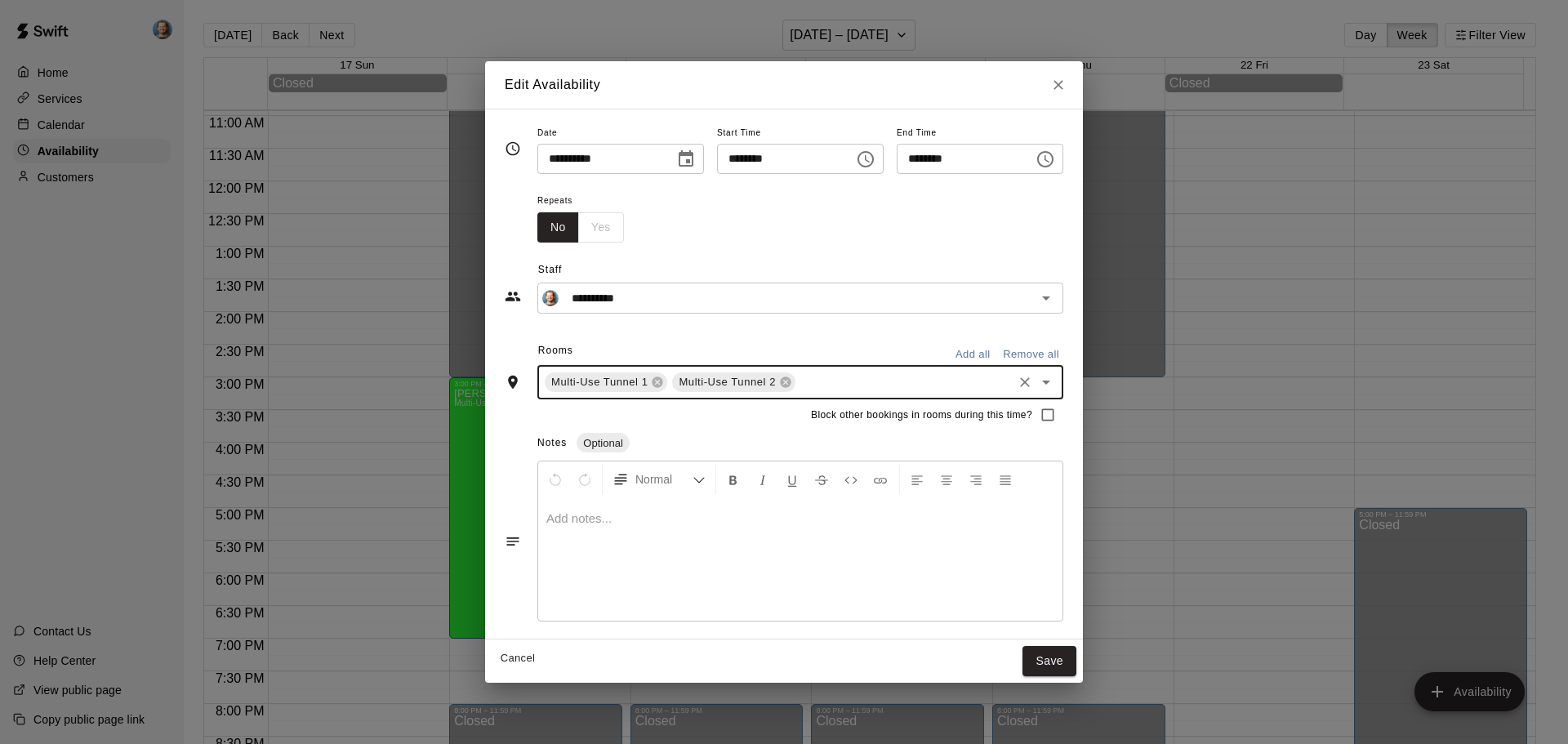
click at [1056, 376] on icon "Open" at bounding box center [1046, 382] width 19 height 19
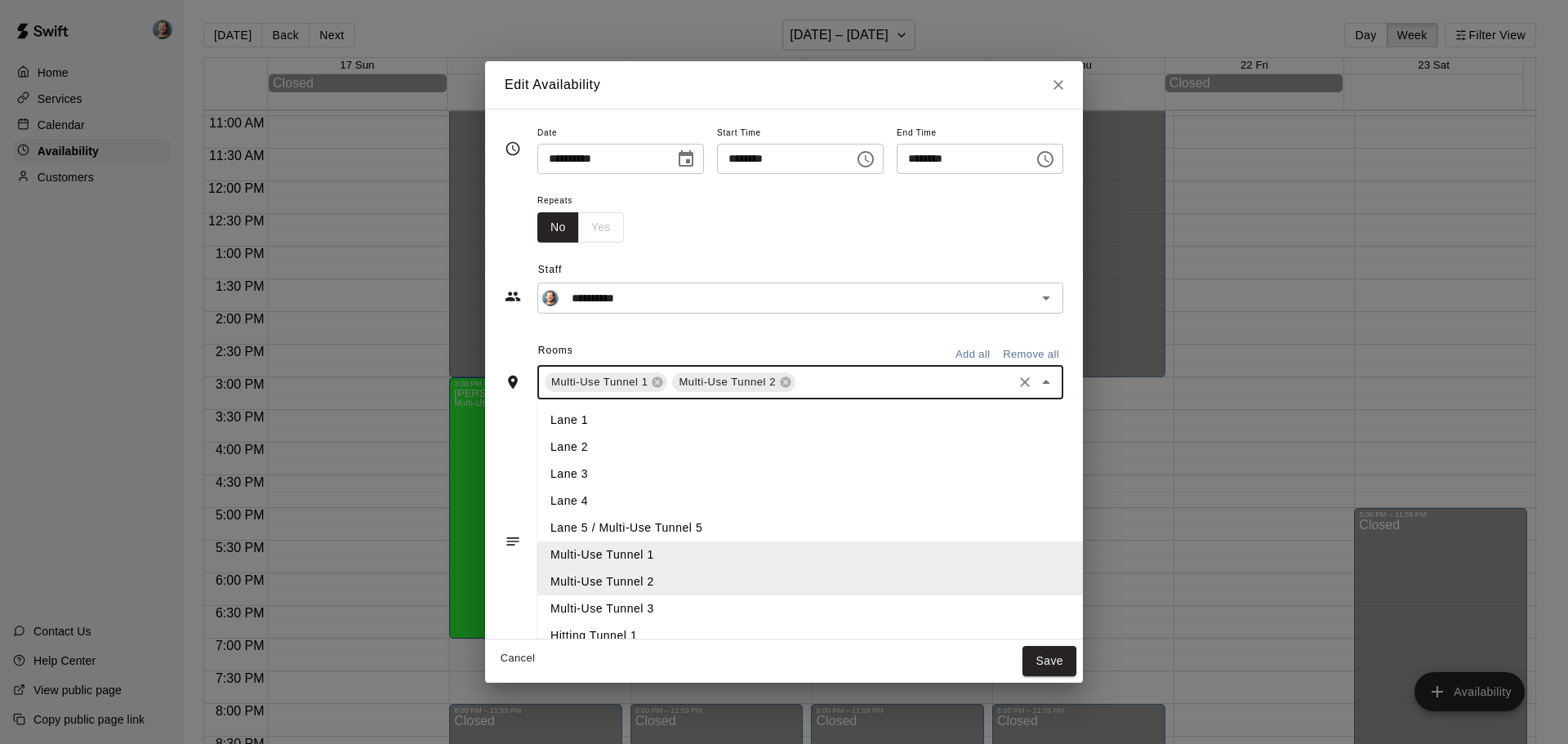
click at [675, 600] on li "Multi-Use Tunnel 3" at bounding box center [837, 609] width 599 height 27
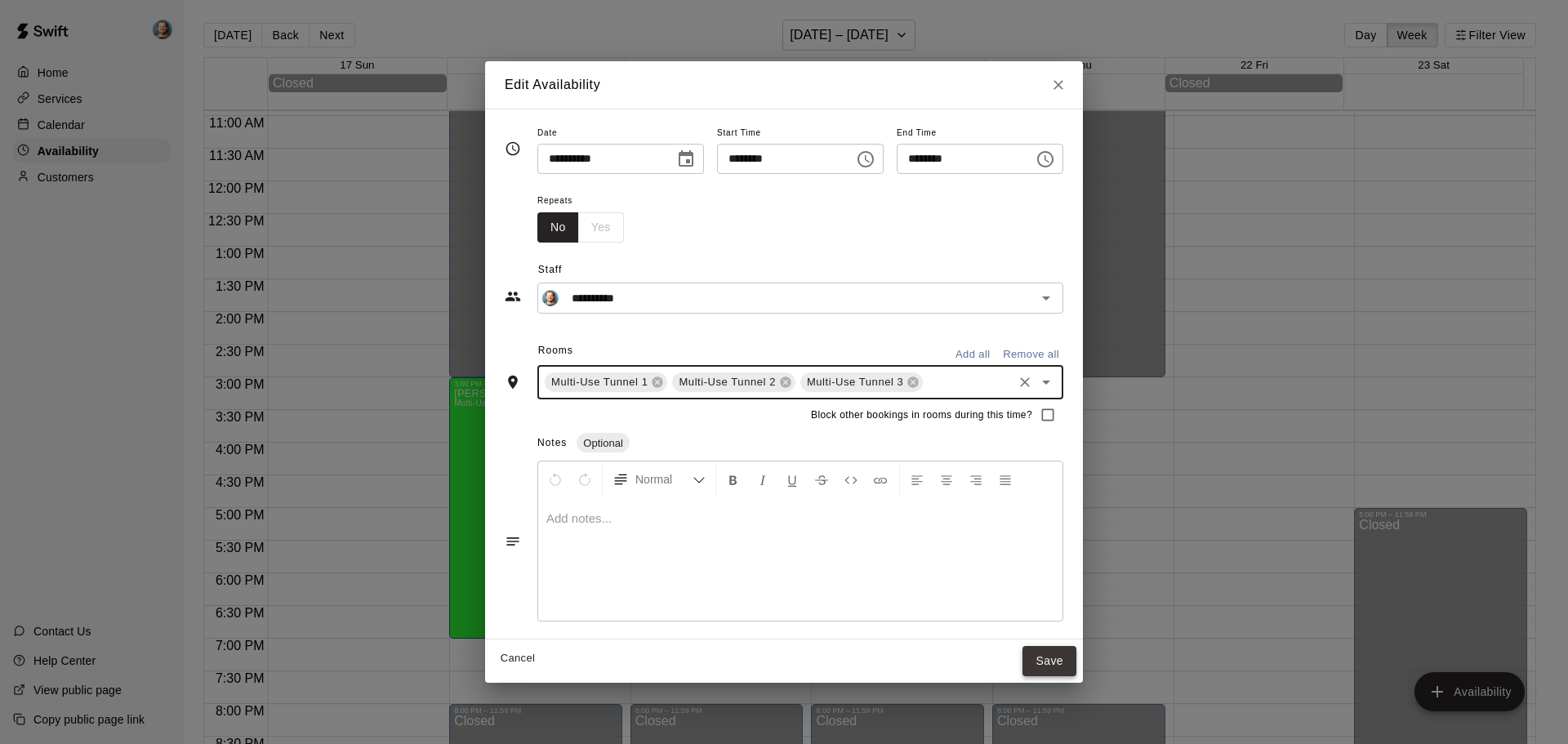
click at [1074, 656] on button "Save" at bounding box center [1049, 661] width 54 height 30
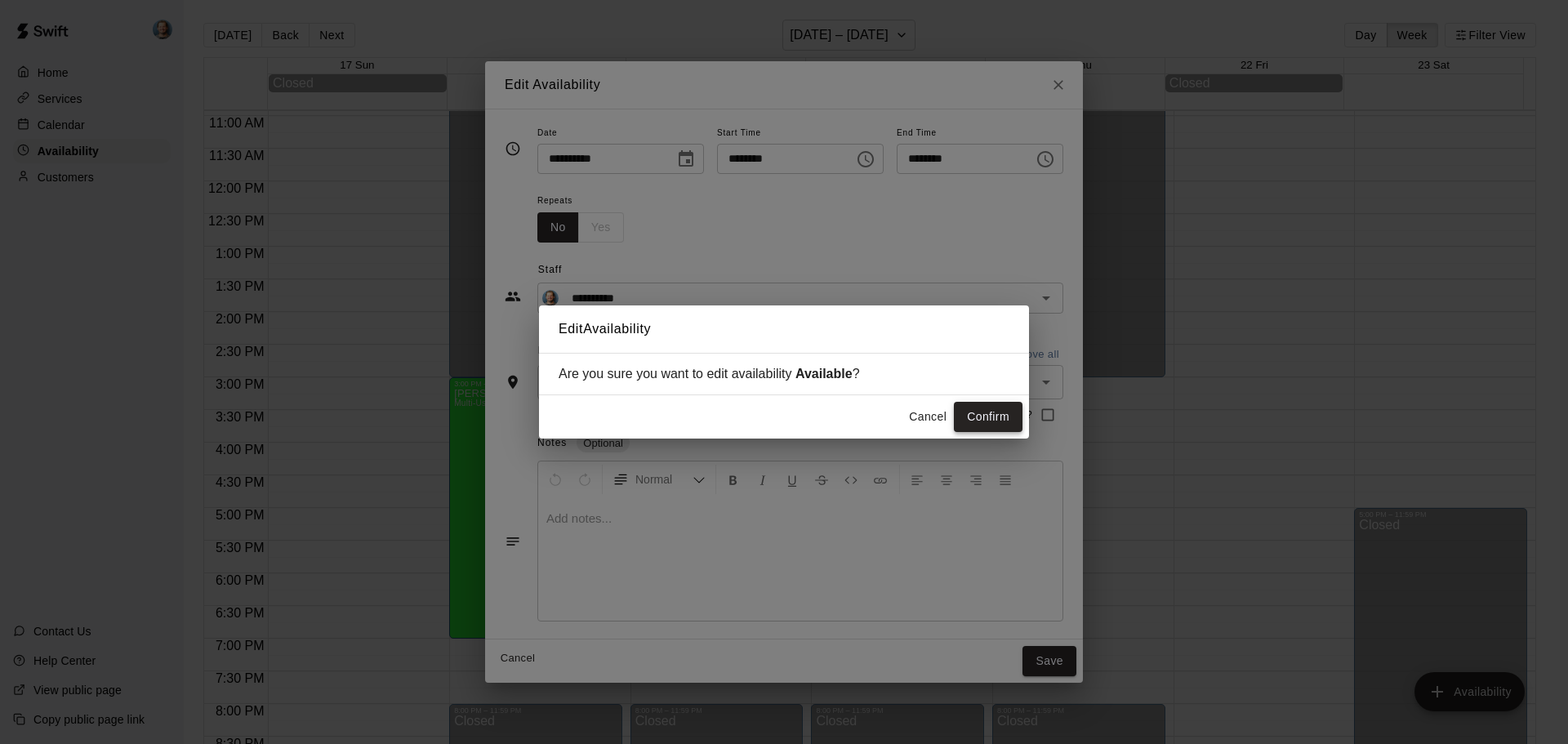
click at [1002, 417] on button "Confirm" at bounding box center [988, 417] width 68 height 30
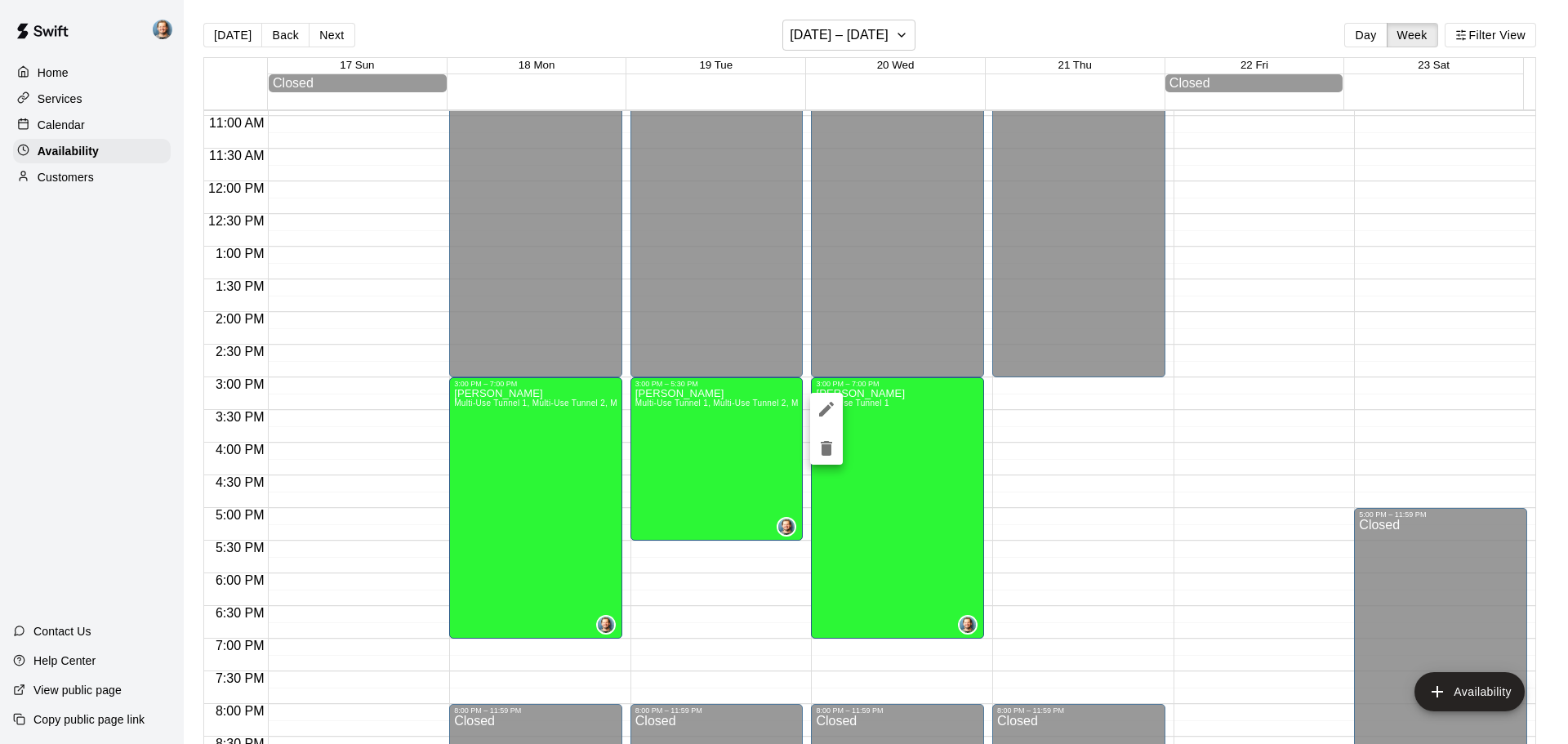
click at [825, 408] on icon "edit" at bounding box center [826, 409] width 15 height 15
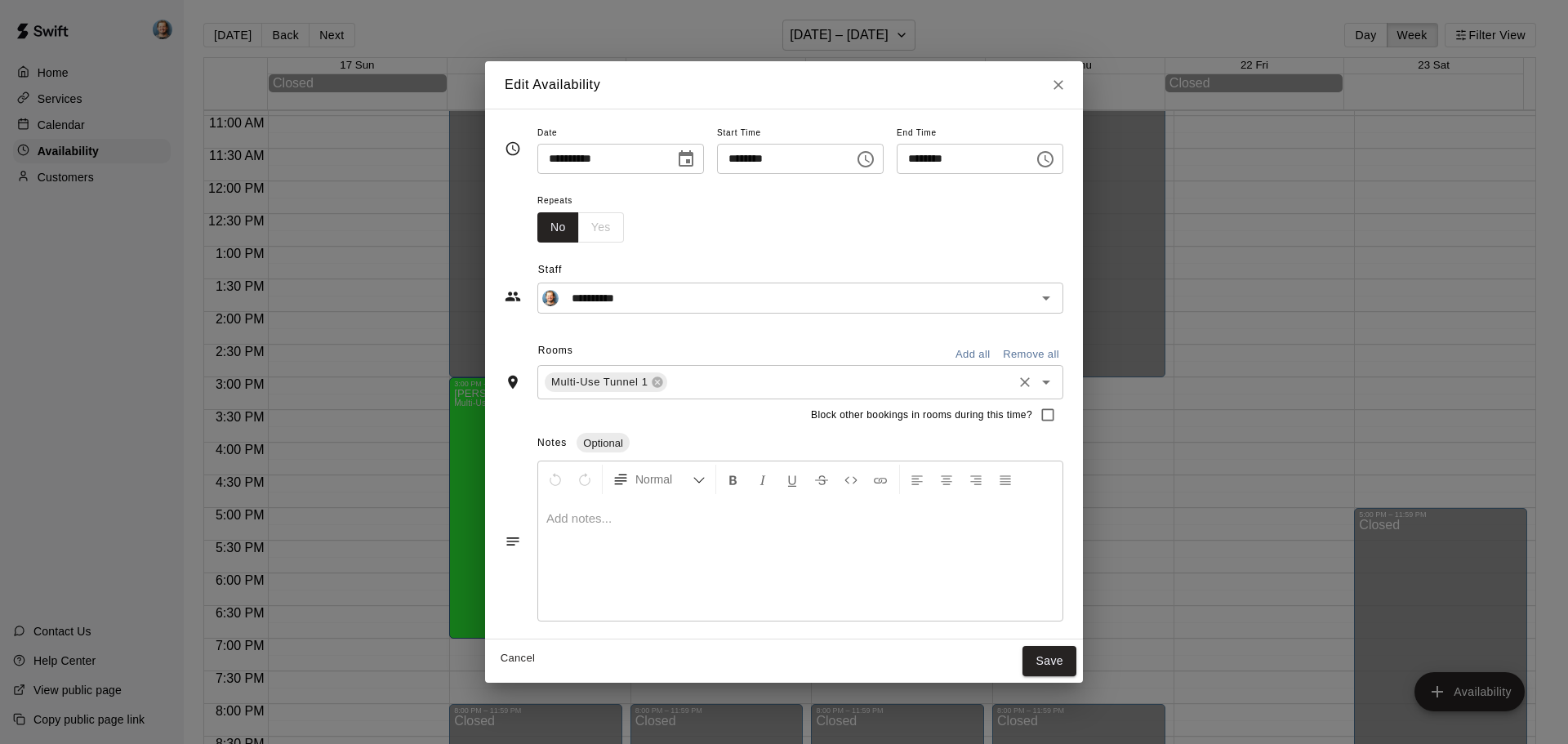
click at [1050, 382] on icon "Open" at bounding box center [1046, 382] width 8 height 4
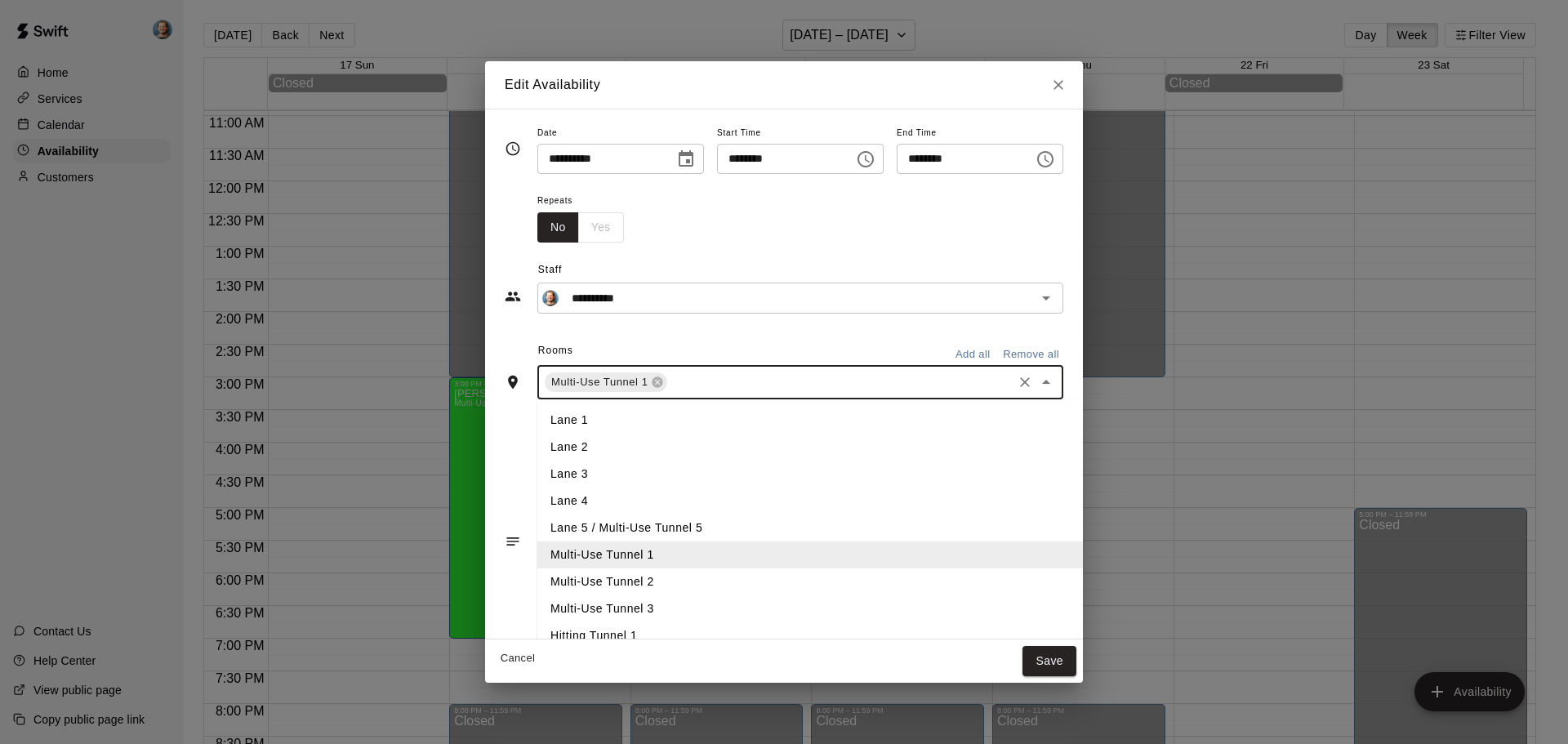
click at [617, 577] on li "Multi-Use Tunnel 2" at bounding box center [837, 582] width 599 height 27
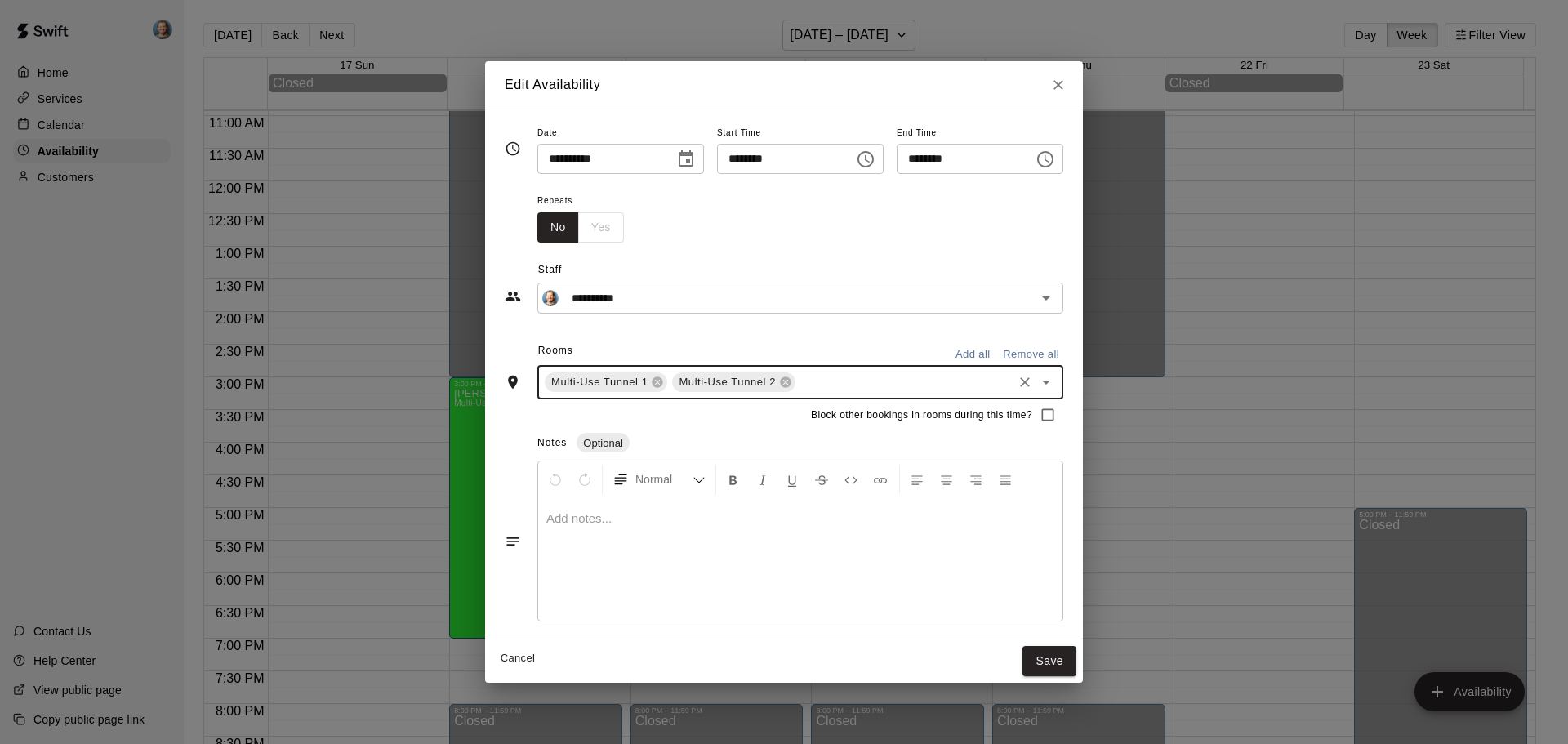
click at [1063, 381] on div "Multi-Use Tunnel 1 Multi-Use Tunnel 2 ​" at bounding box center [800, 382] width 526 height 34
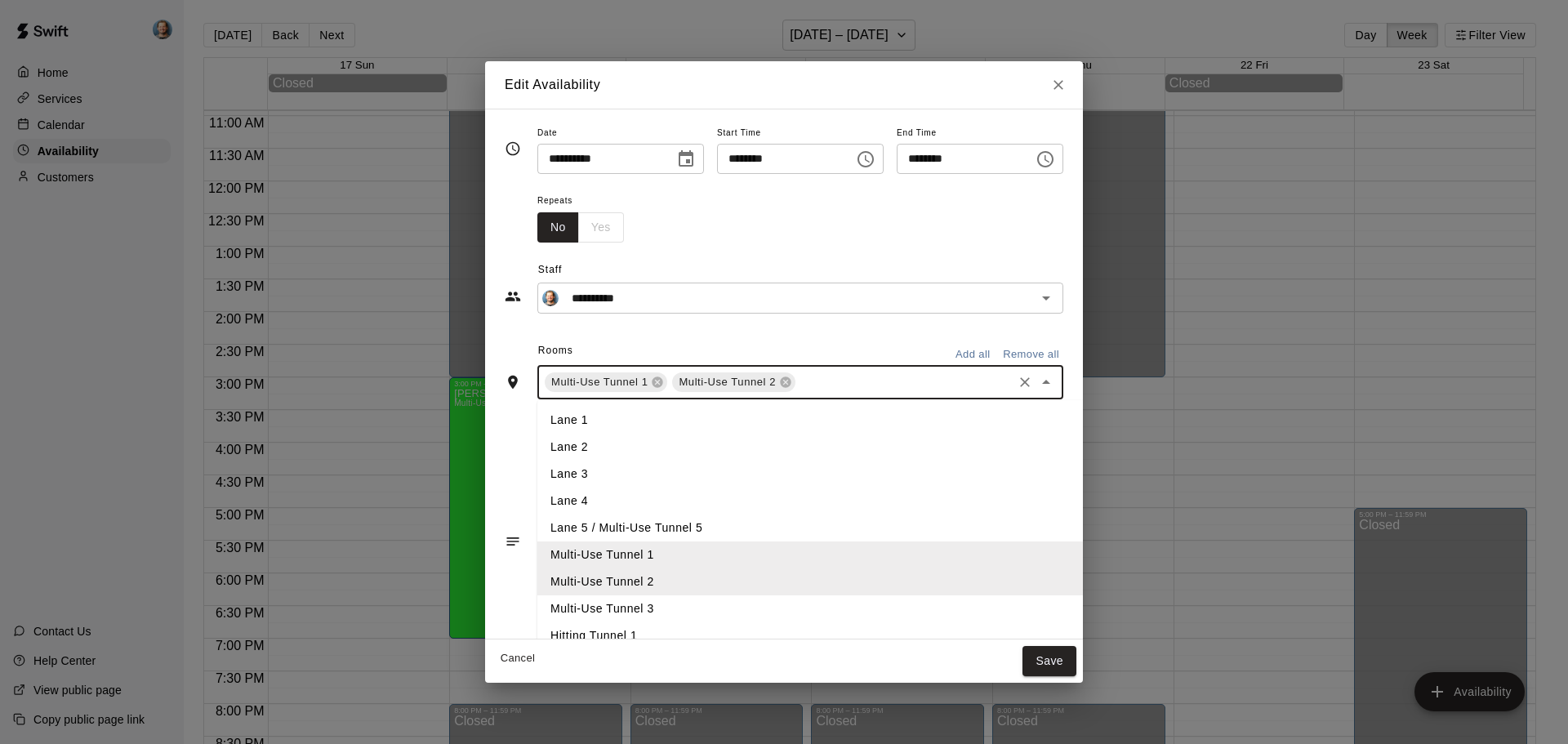
click at [611, 610] on li "Multi-Use Tunnel 3" at bounding box center [837, 609] width 599 height 27
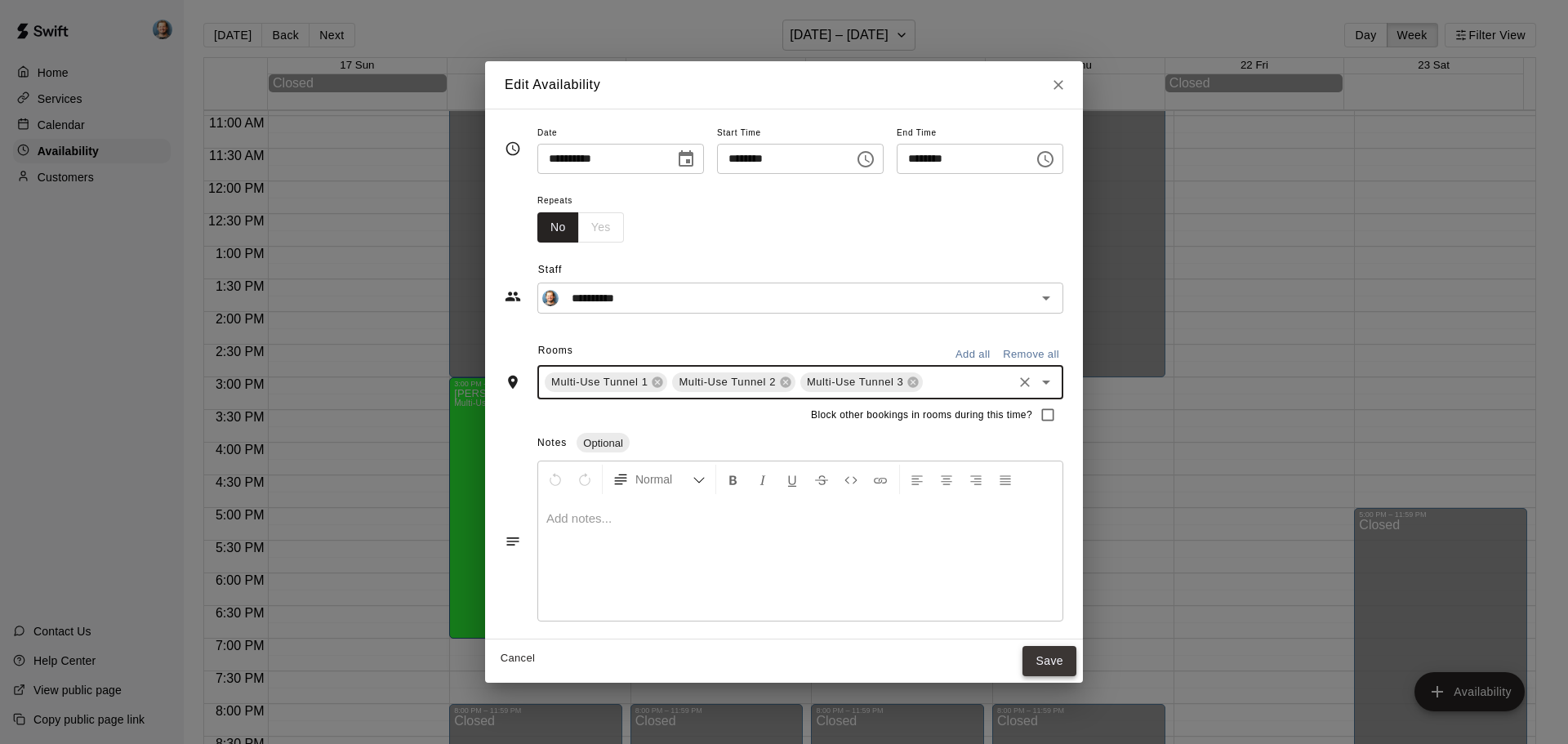
click at [1077, 667] on button "Save" at bounding box center [1049, 661] width 54 height 30
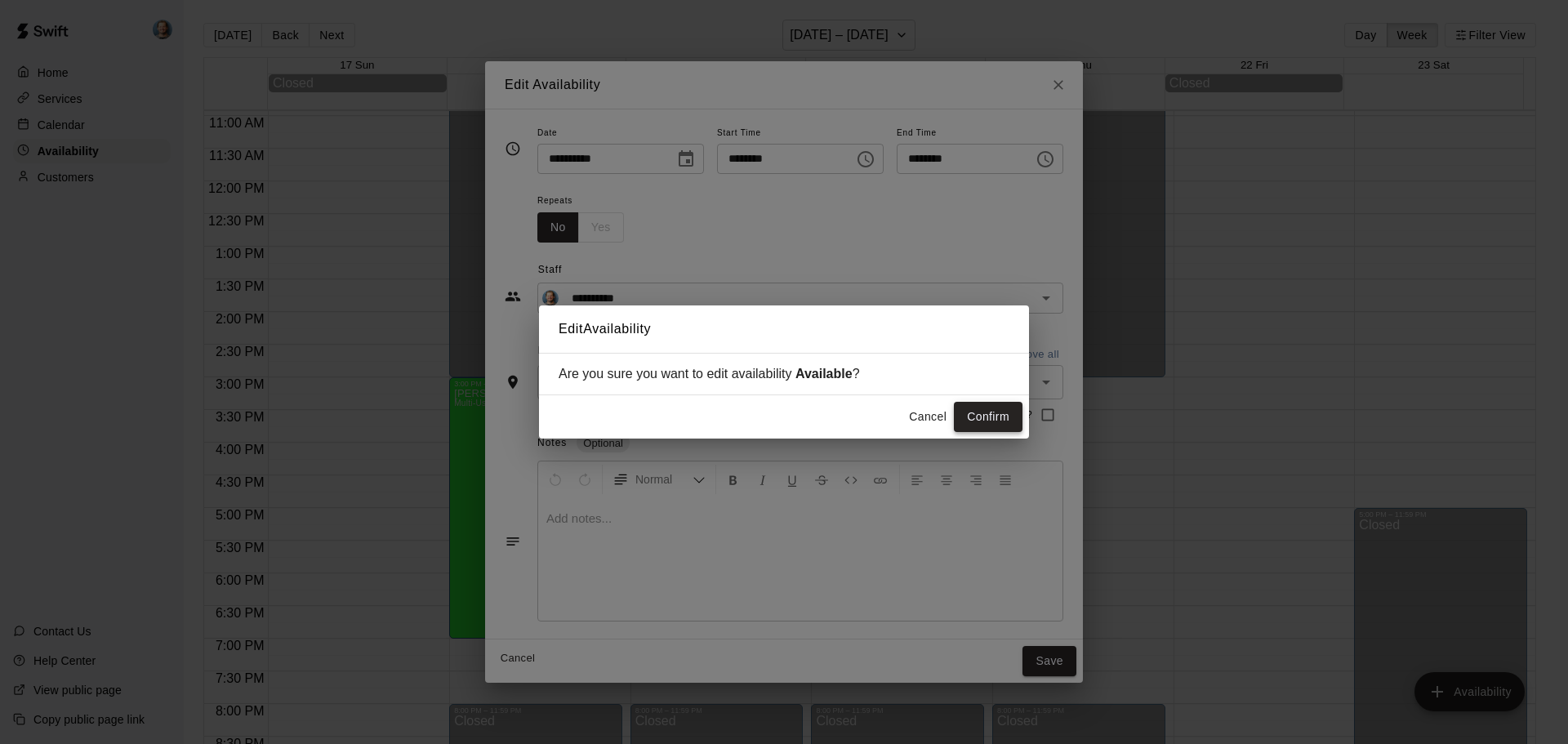
click at [1000, 420] on button "Confirm" at bounding box center [988, 417] width 68 height 30
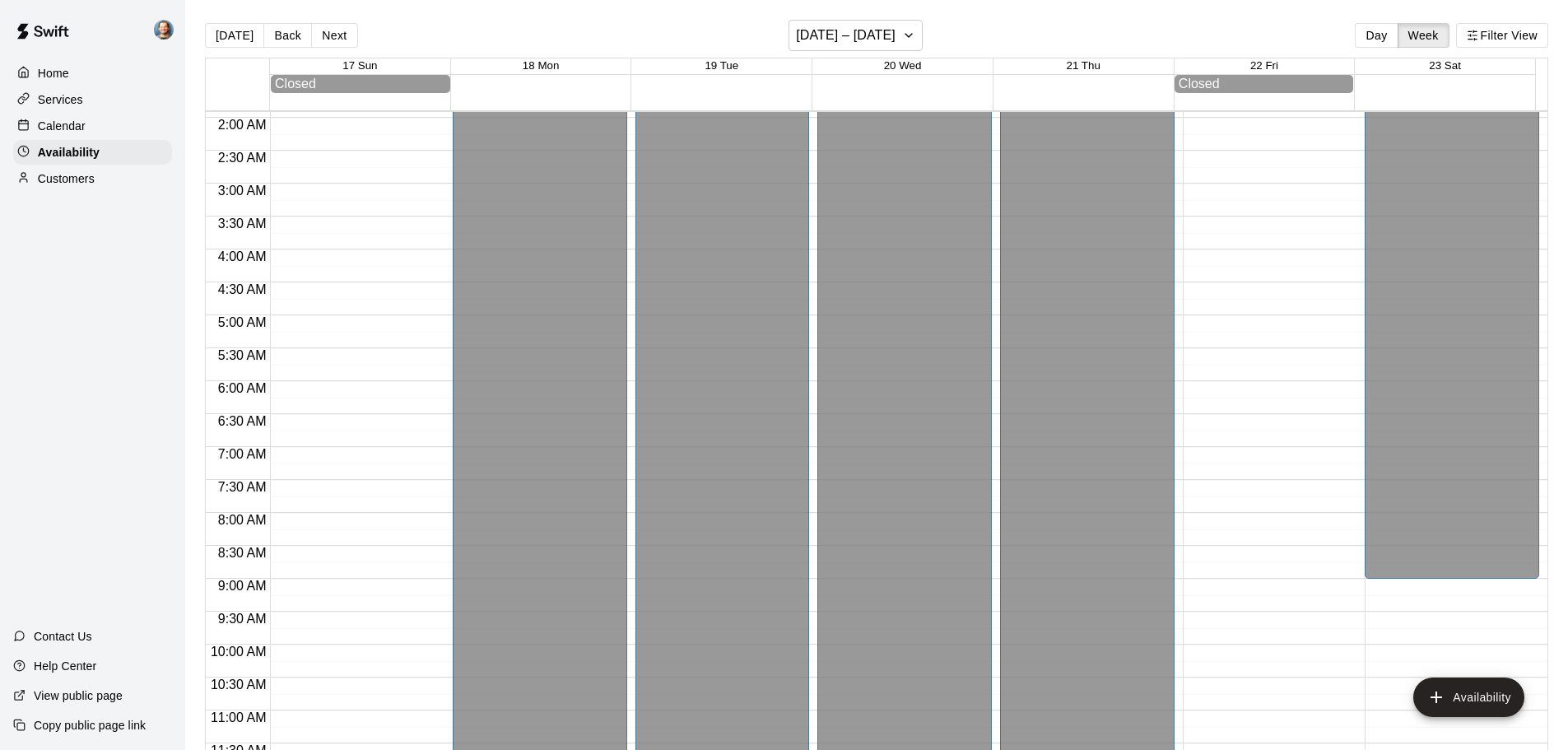
scroll to position [0, 0]
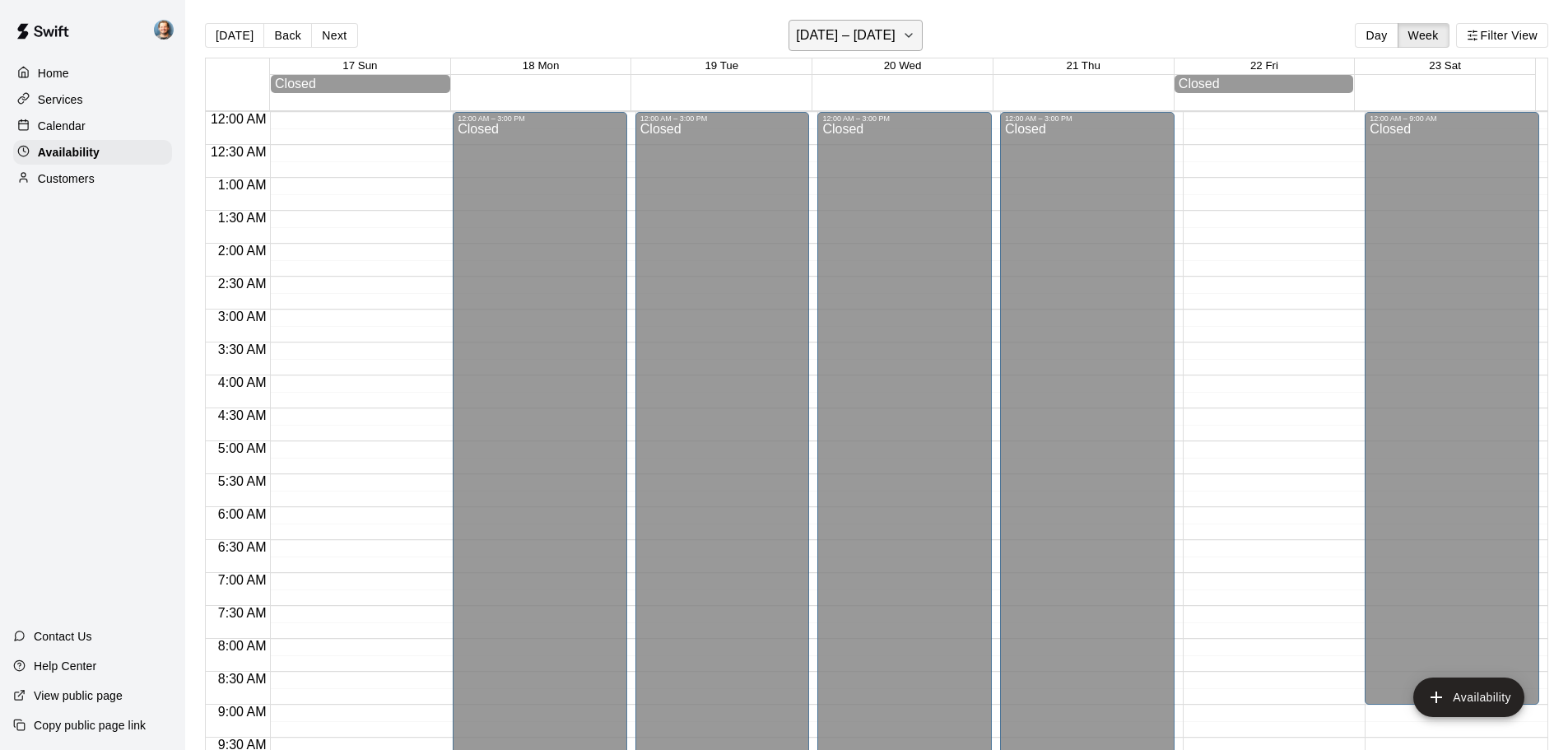
click at [865, 38] on h6 "August 17 – 23" at bounding box center [846, 35] width 100 height 23
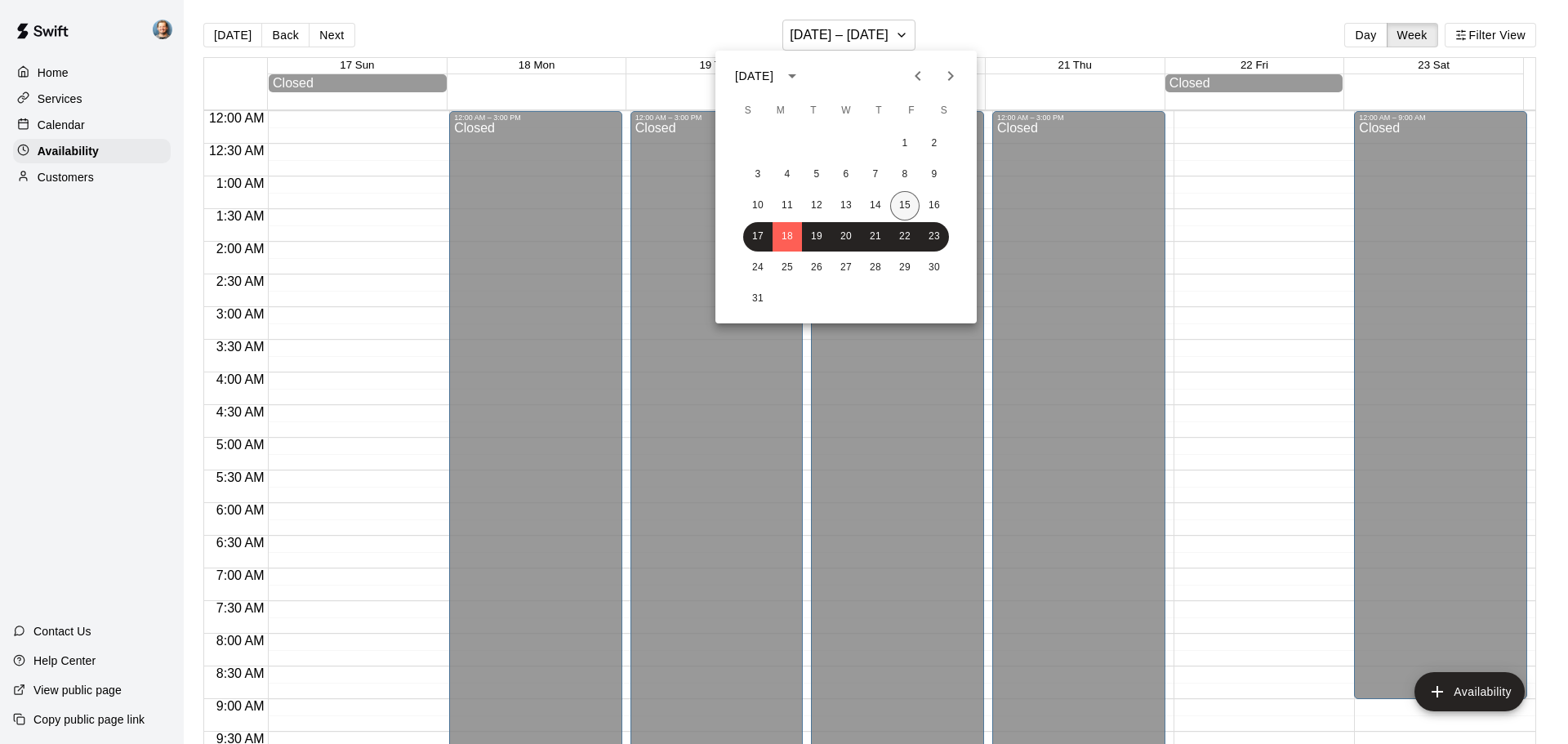
click at [914, 209] on button "15" at bounding box center [905, 206] width 30 height 30
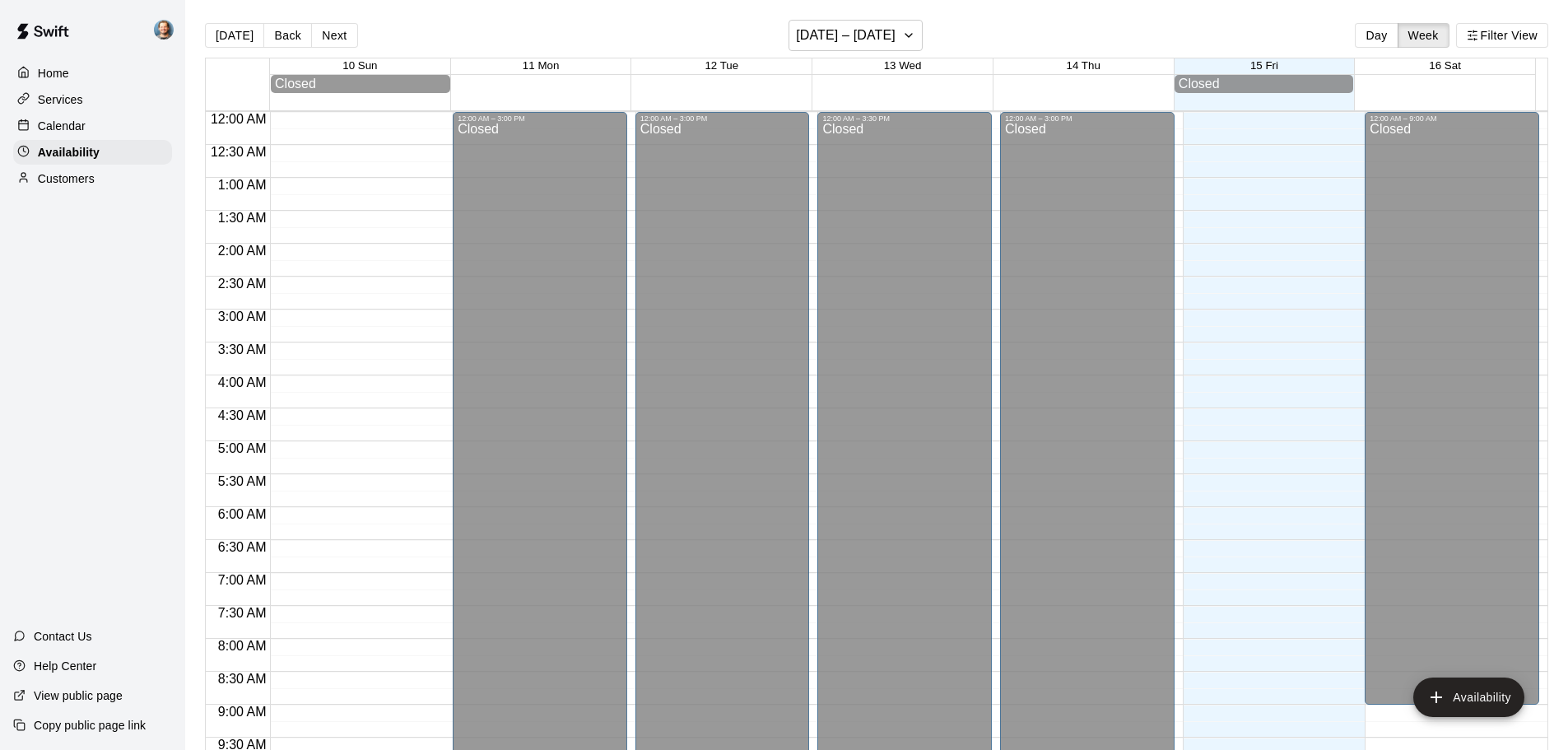
click at [94, 117] on div "Calendar" at bounding box center [93, 126] width 159 height 25
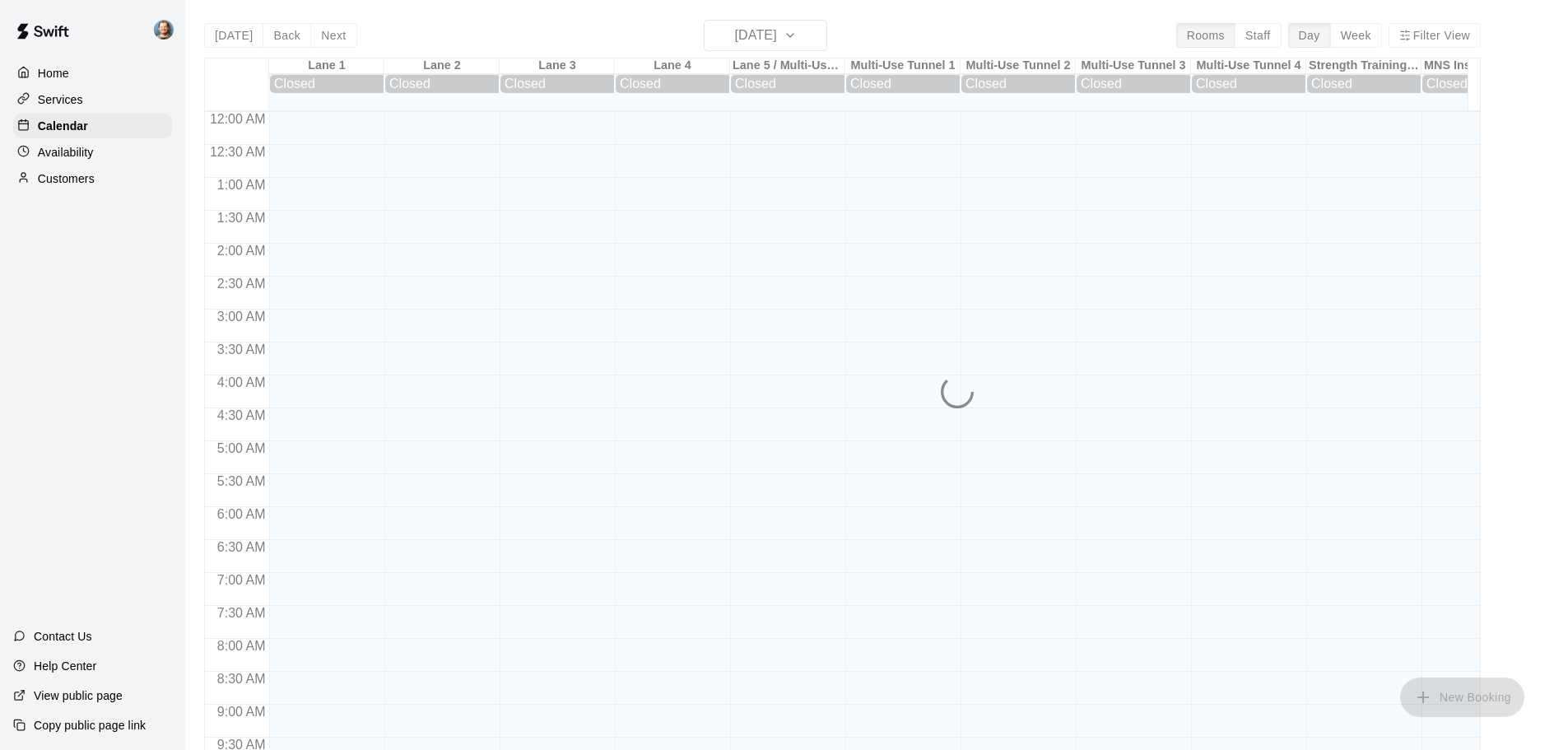
scroll to position [722, 0]
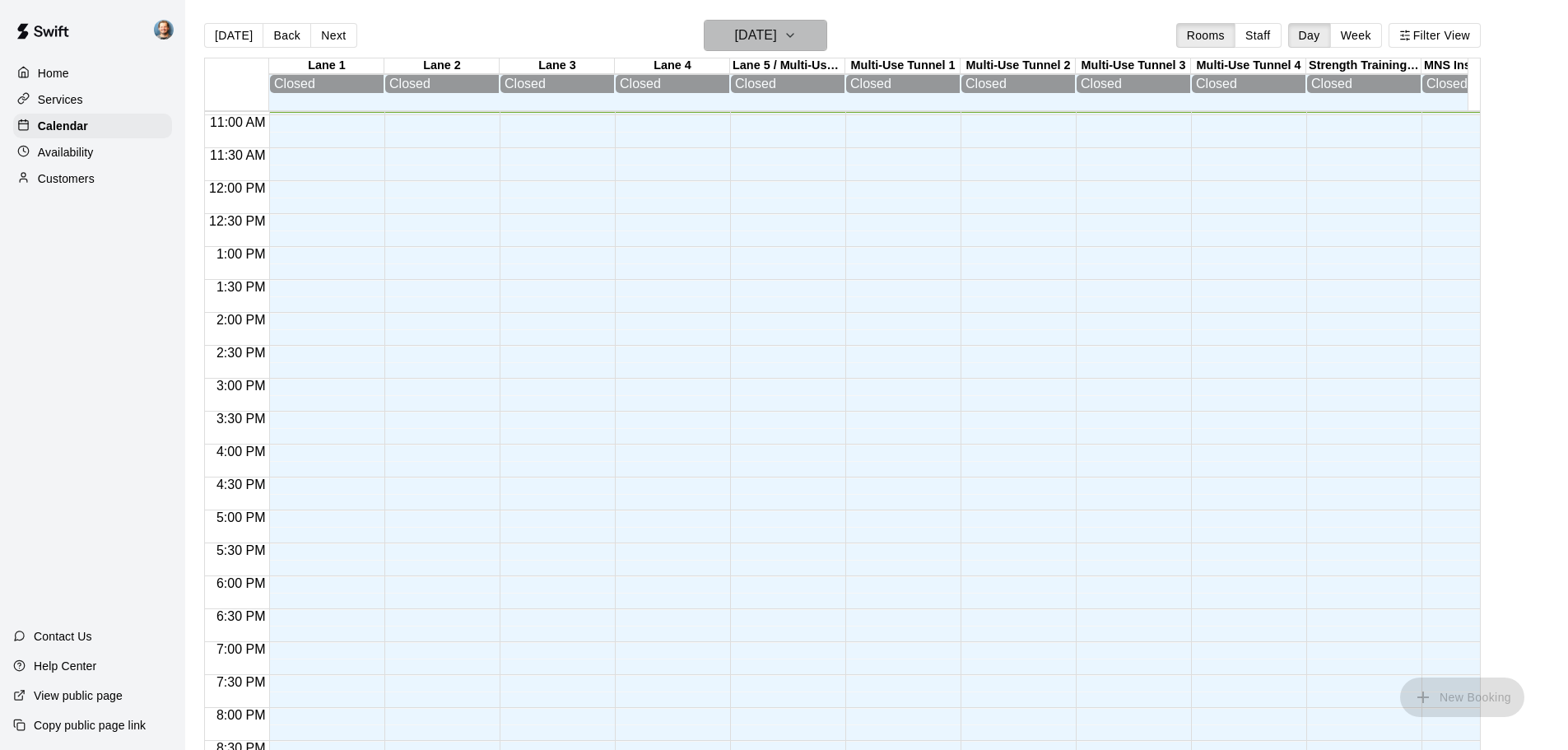
click at [735, 31] on h6 "Friday Aug 15" at bounding box center [757, 35] width 42 height 23
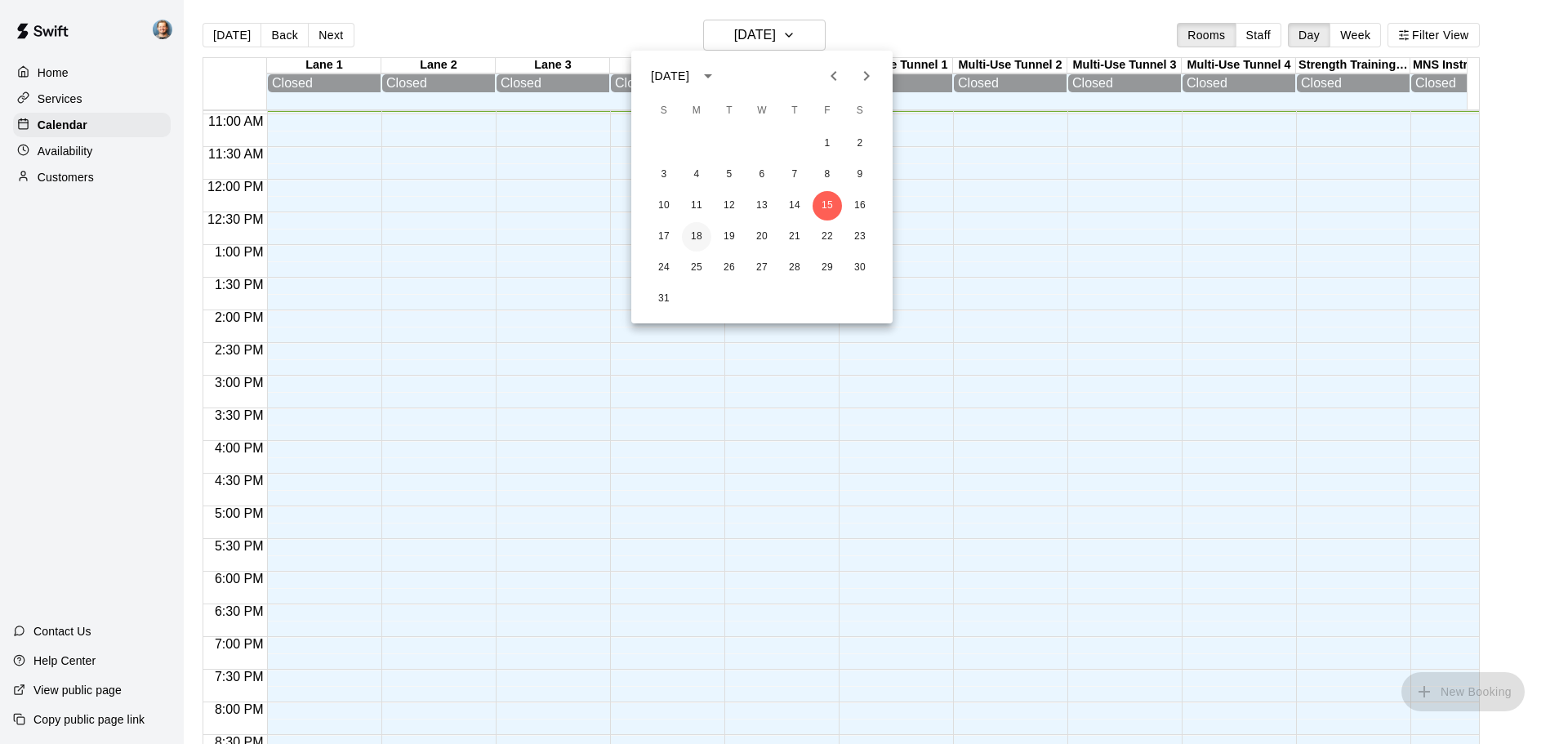
click at [700, 230] on button "18" at bounding box center [696, 237] width 30 height 30
